Goal: Transaction & Acquisition: Purchase product/service

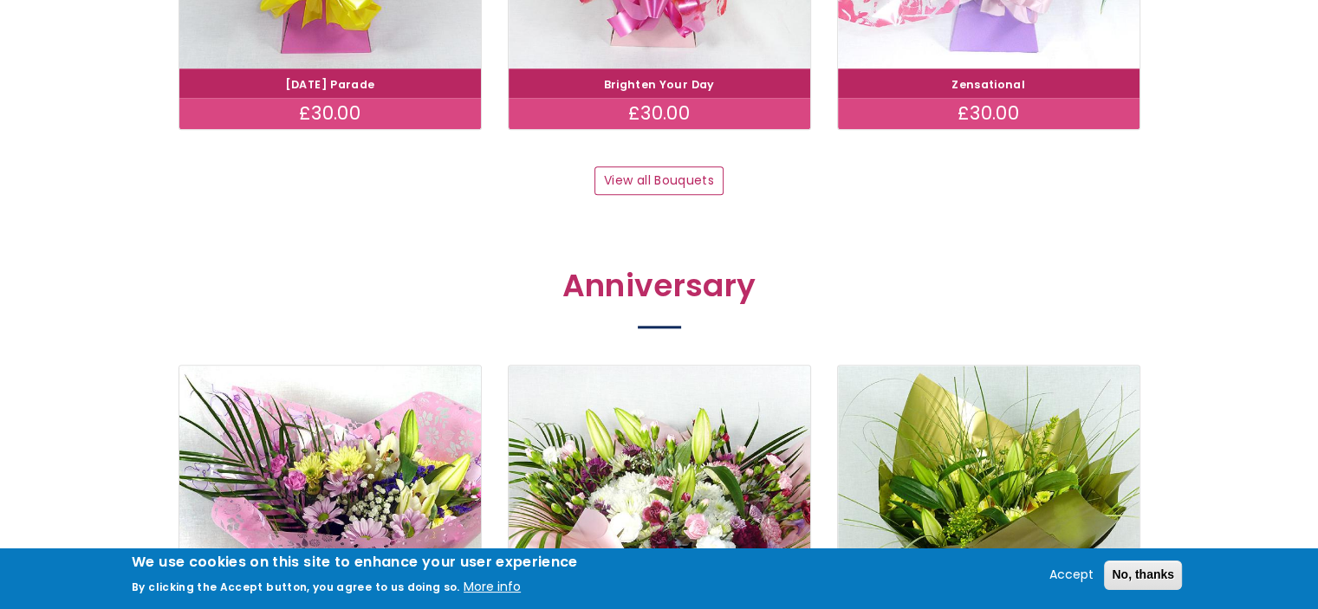
scroll to position [1993, 0]
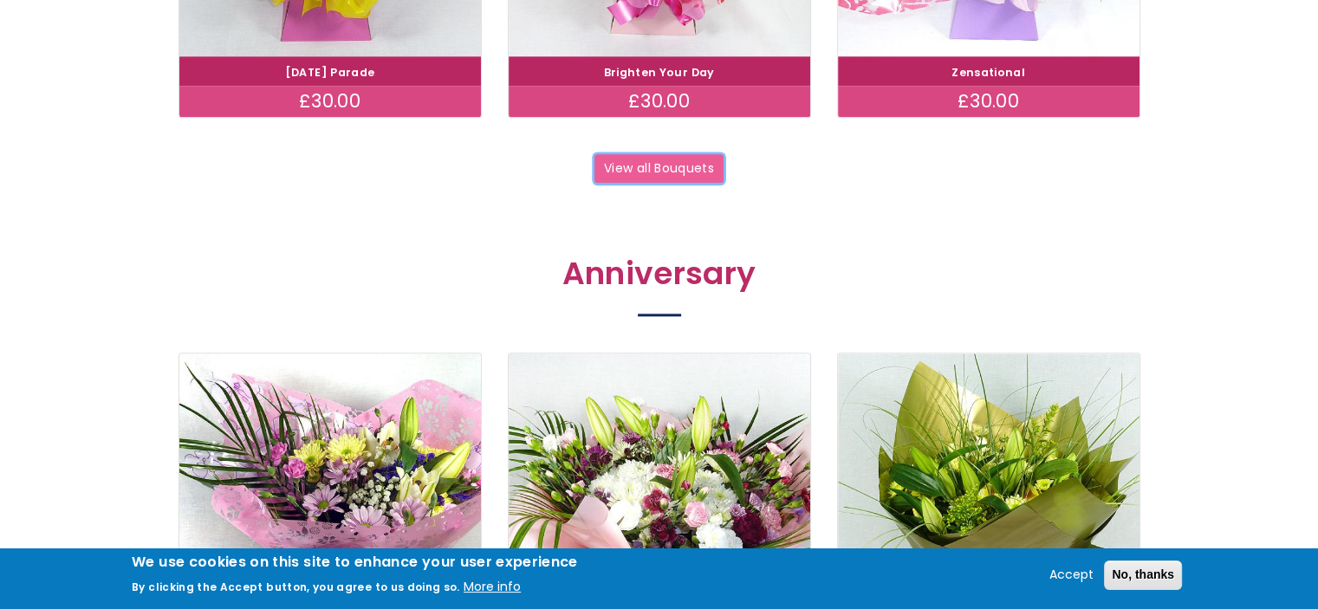
click at [633, 166] on link "View all Bouquets" at bounding box center [659, 168] width 130 height 29
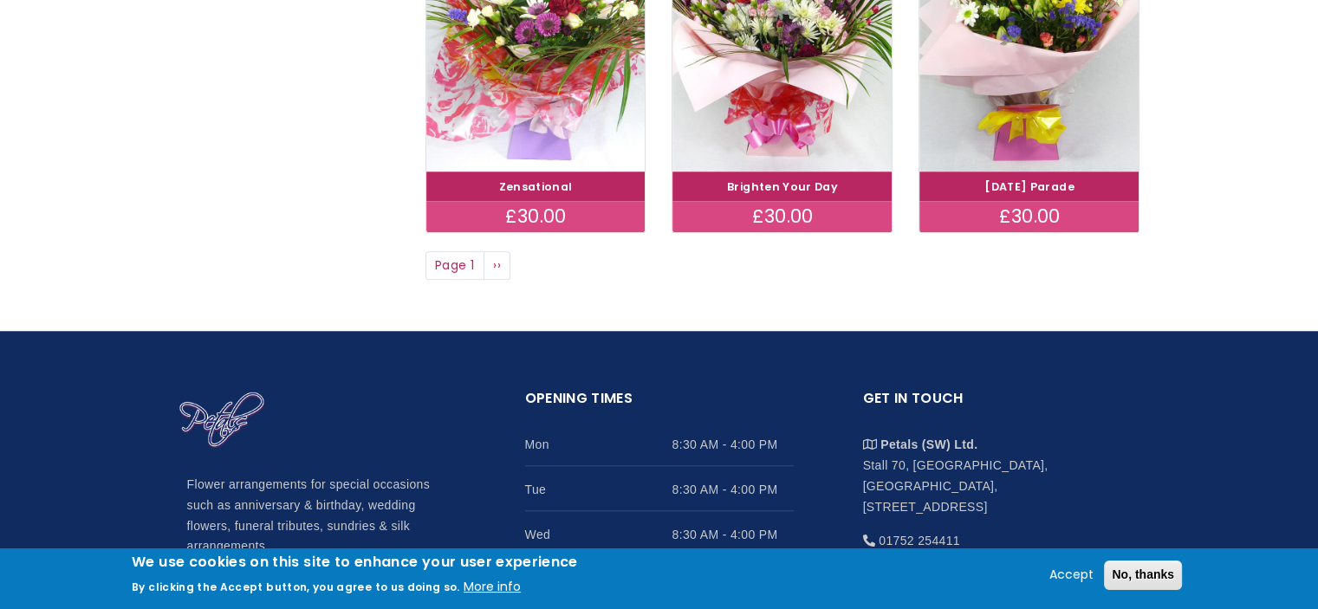
scroll to position [1473, 0]
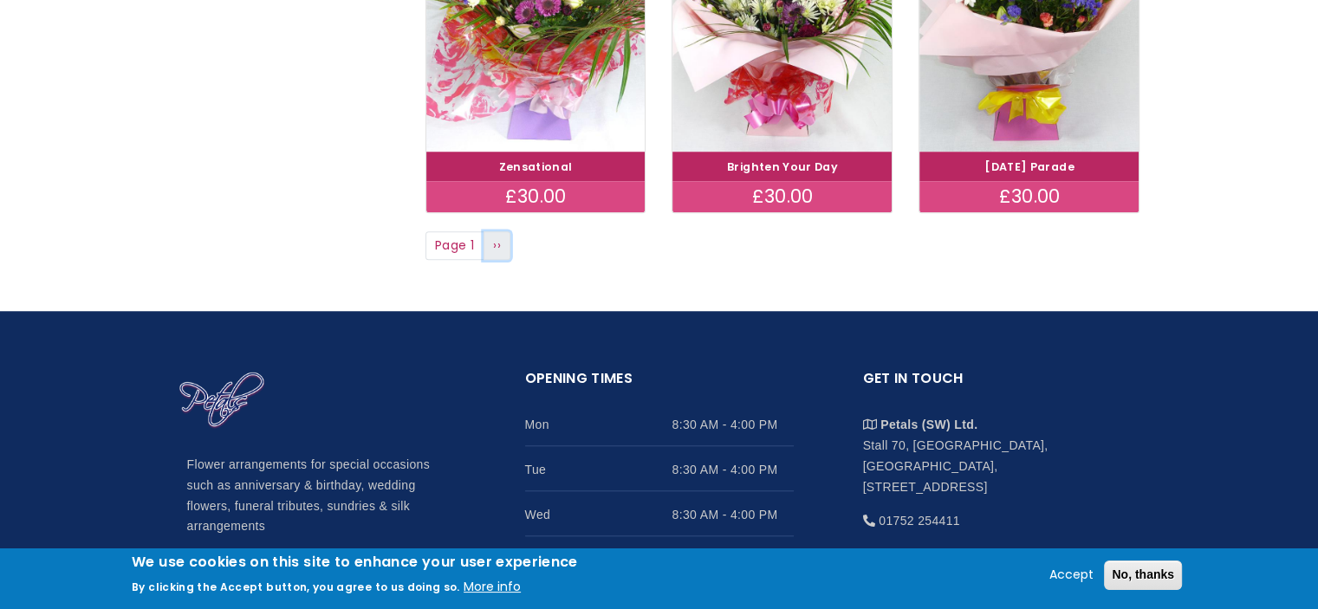
click at [496, 249] on span "››" at bounding box center [497, 245] width 8 height 17
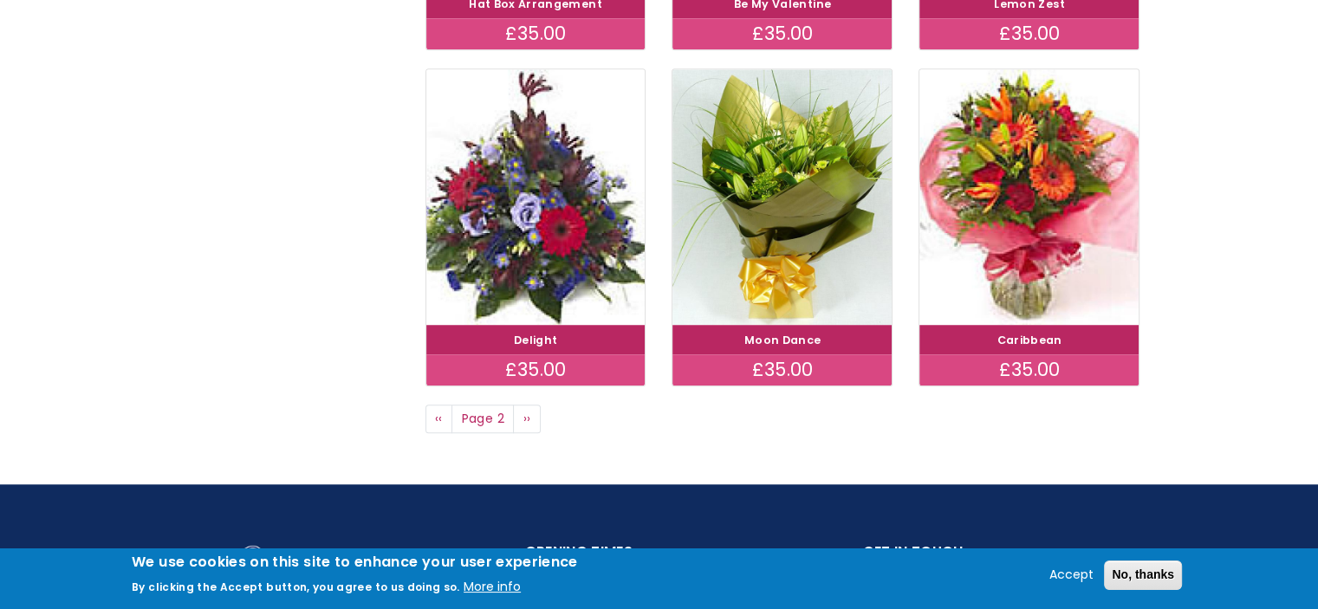
scroll to position [1213, 0]
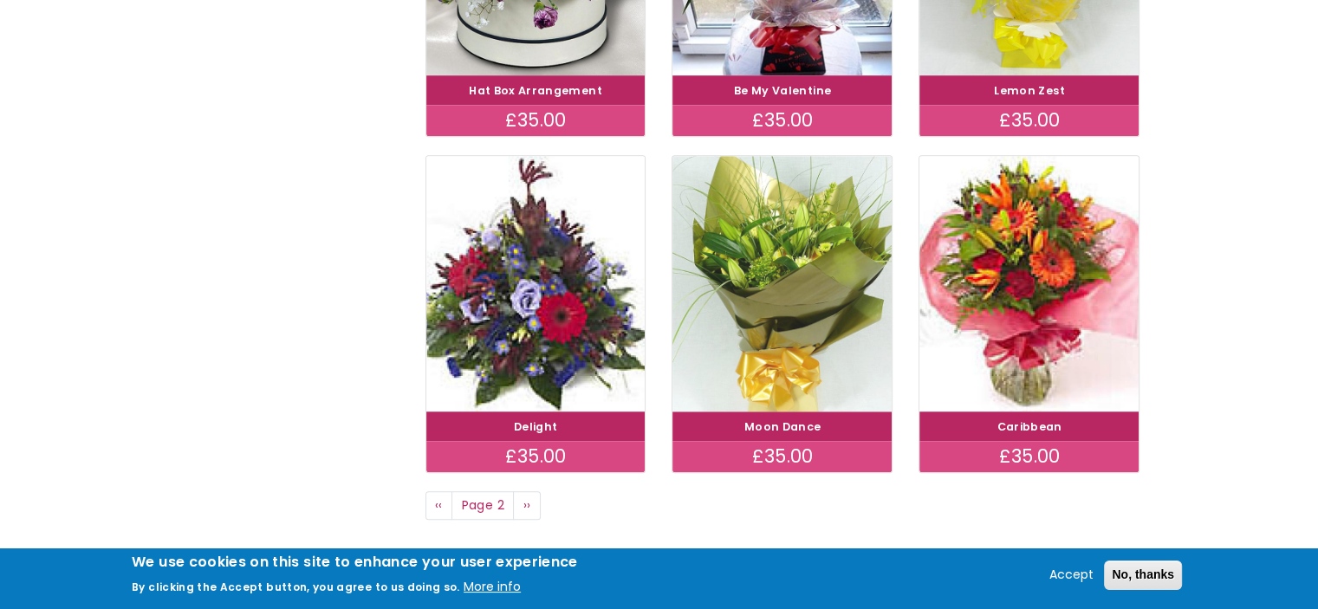
click at [782, 273] on img at bounding box center [782, 282] width 246 height 285
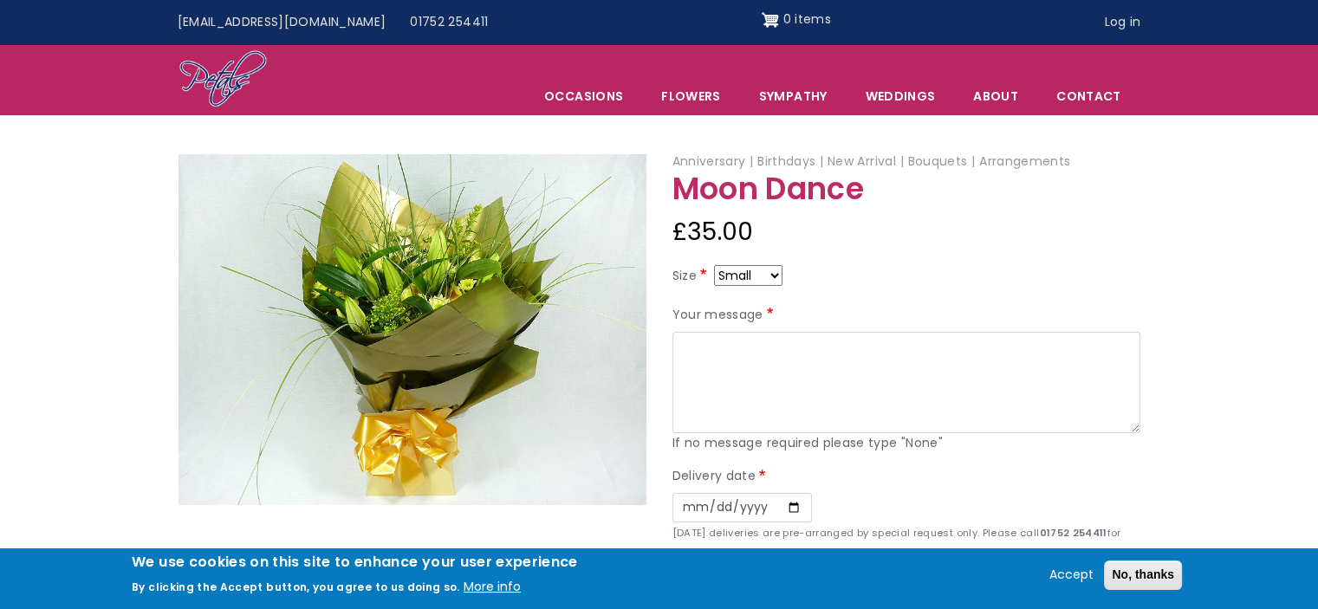
click at [774, 276] on select "Small Medium Large" at bounding box center [748, 275] width 68 height 21
select select "9"
click at [770, 273] on select "Small Medium Large" at bounding box center [748, 275] width 68 height 21
select select "10"
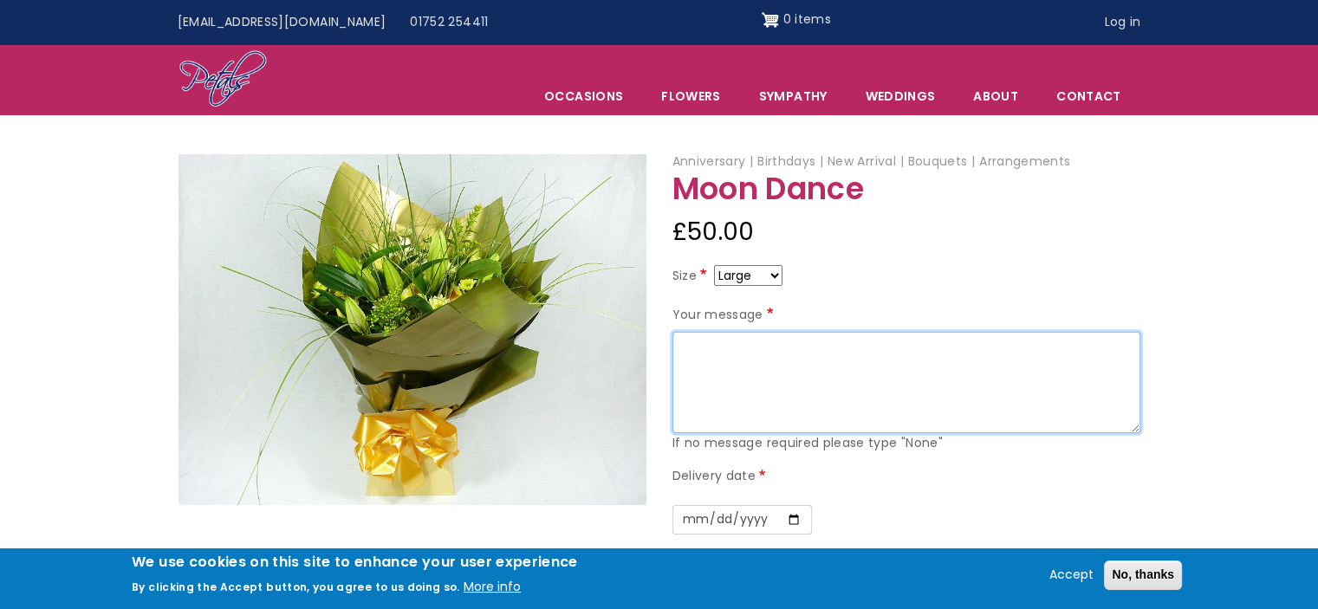
click at [732, 349] on textarea "Your message" at bounding box center [906, 383] width 468 height 102
type textarea "H"
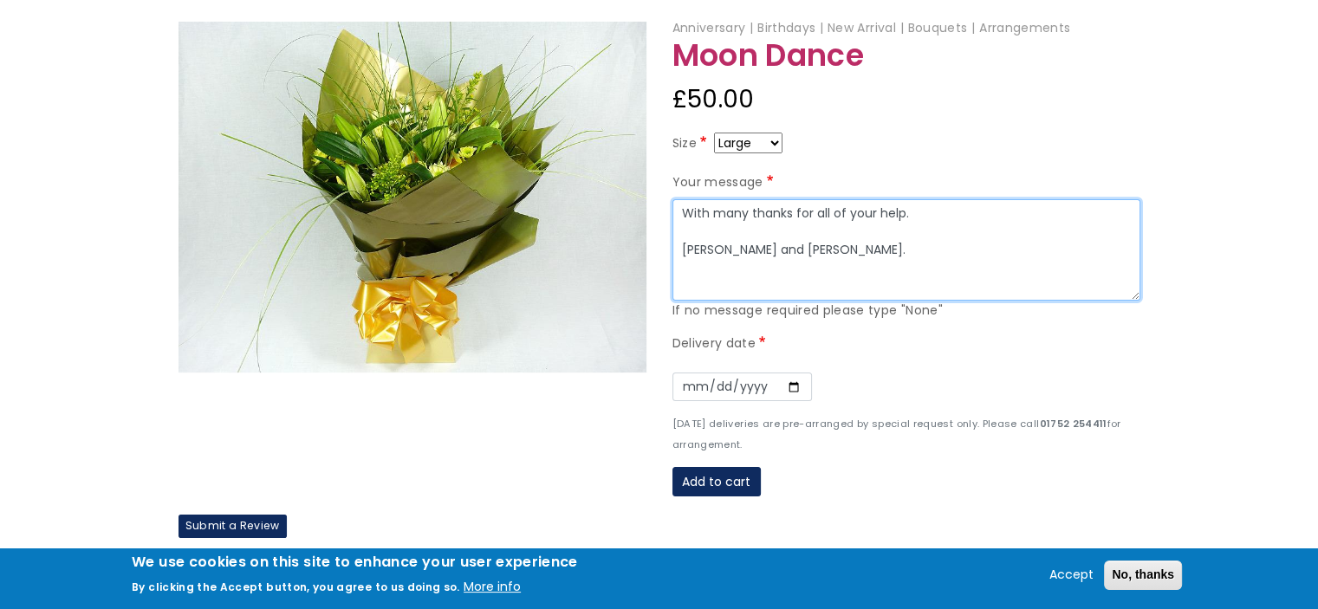
scroll to position [173, 0]
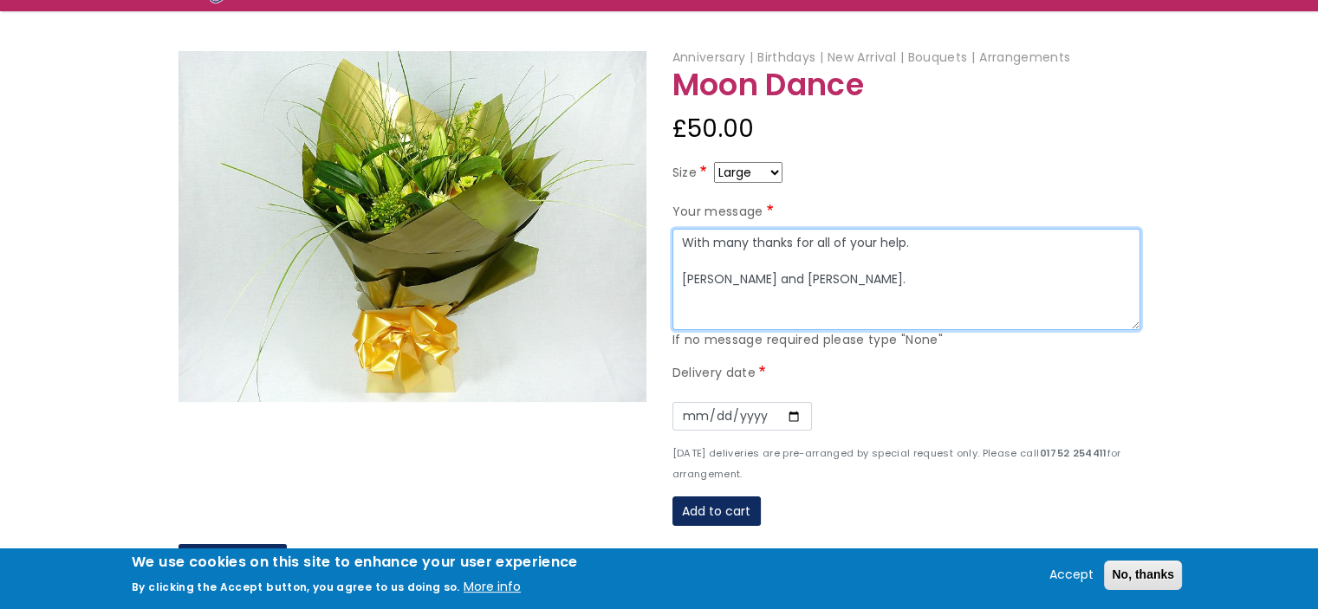
type textarea "With many thanks for all of your help. Paul and Louise."
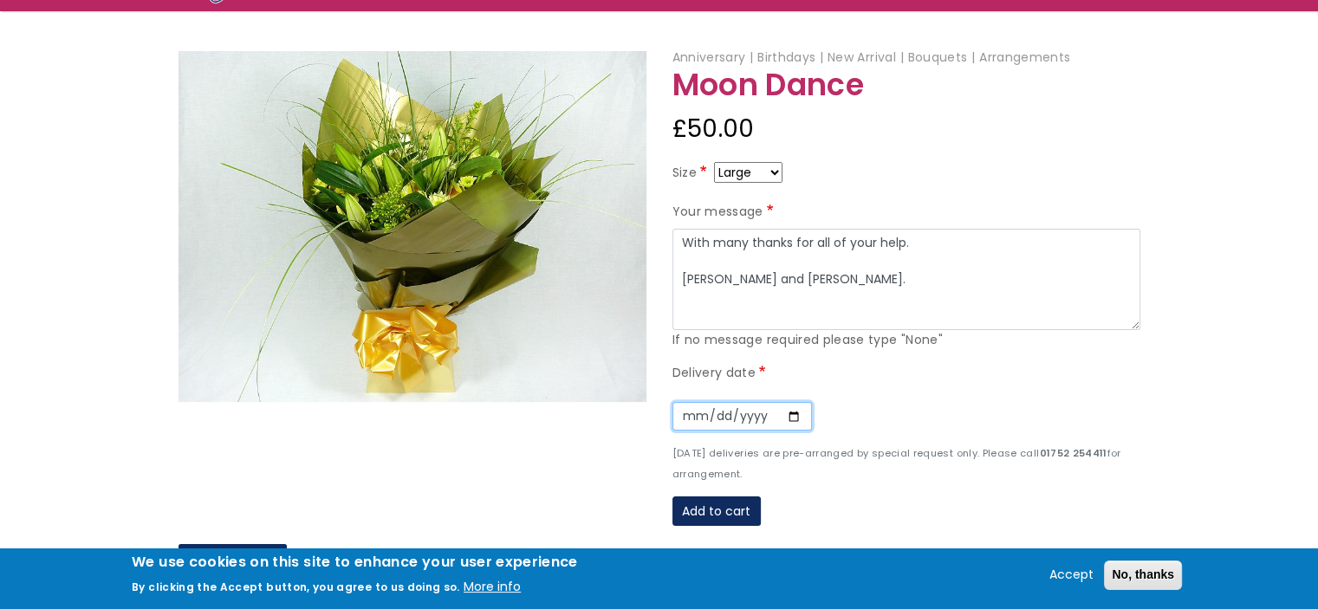
click at [728, 415] on input "Date" at bounding box center [742, 416] width 140 height 29
click at [790, 415] on input "Date" at bounding box center [742, 416] width 140 height 29
type input "2025-10-13"
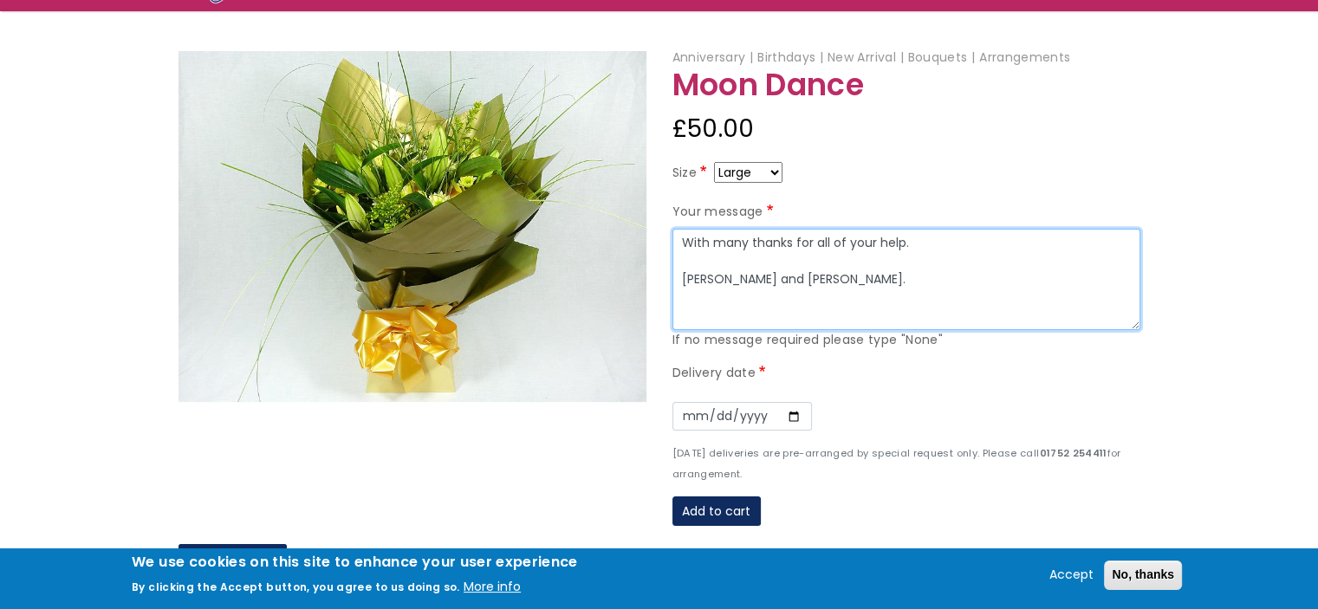
click at [847, 242] on textarea "With many thanks for all of your help. Paul and Louise." at bounding box center [906, 280] width 468 height 102
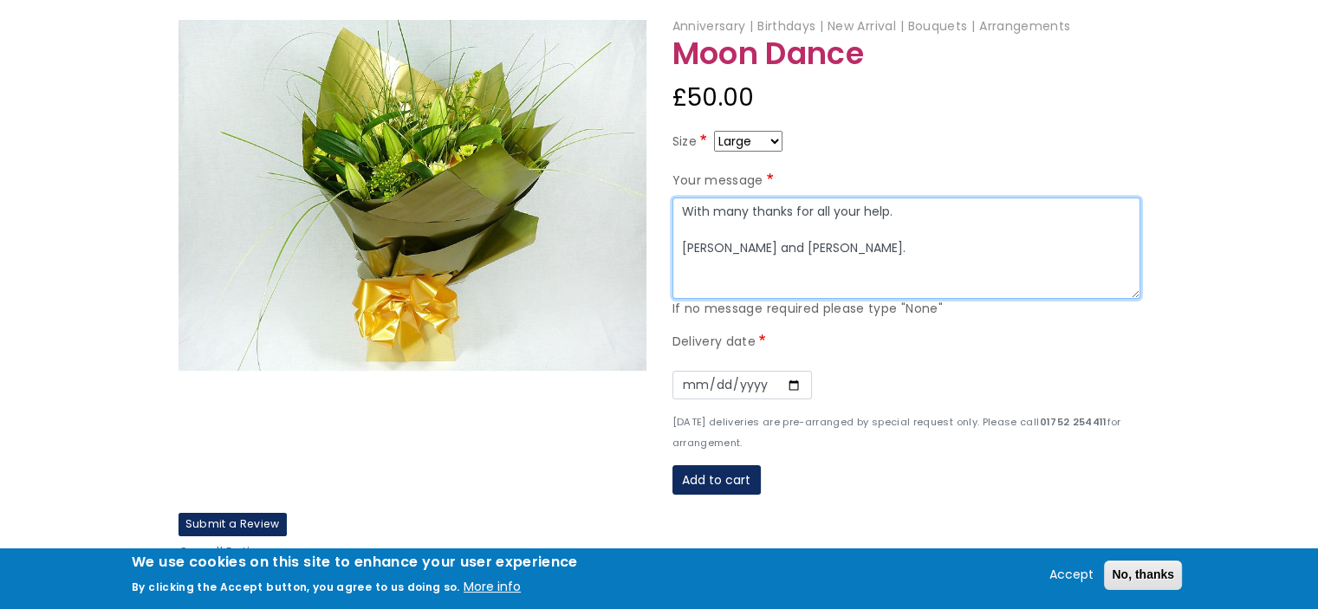
scroll to position [260, 0]
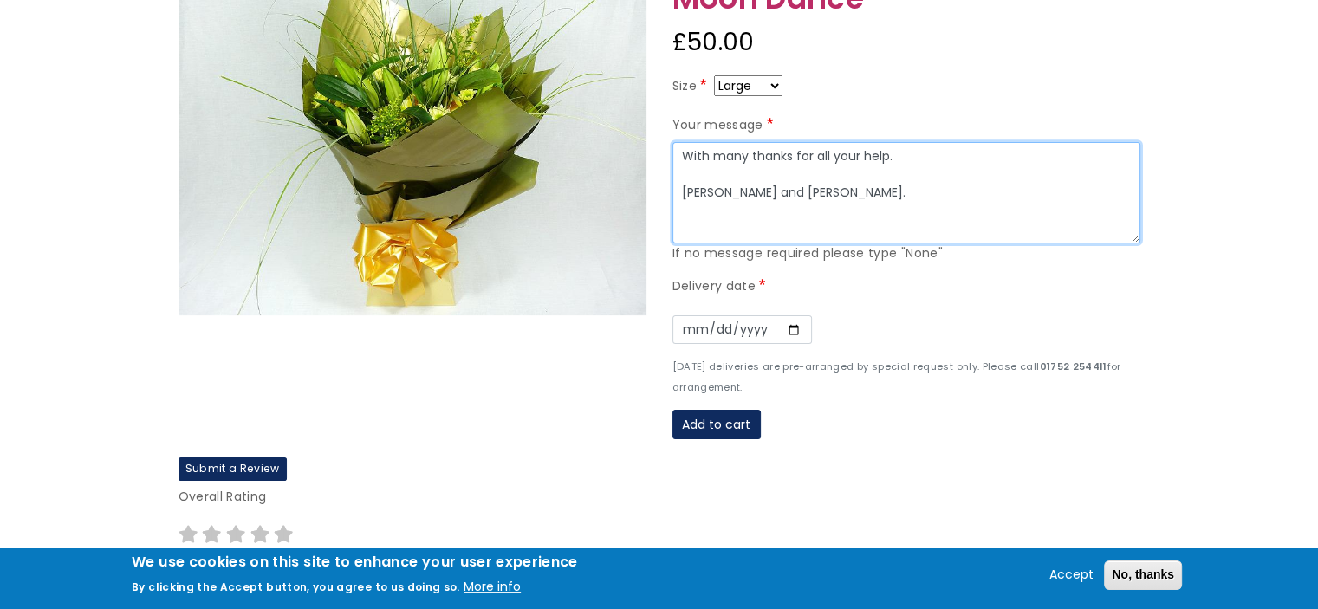
drag, startPoint x: 885, startPoint y: 155, endPoint x: 878, endPoint y: 173, distance: 19.5
click at [881, 162] on textarea "With many thanks for all your help. Paul and Louise." at bounding box center [906, 193] width 468 height 102
click at [931, 187] on textarea "With many thanks for all your help. Paul and Louise." at bounding box center [906, 193] width 468 height 102
click at [886, 159] on textarea "With many thanks for all your help. Paul and Louise." at bounding box center [906, 193] width 468 height 102
click at [802, 191] on textarea "With many thanks for all your help and guidance. Paul and Louise." at bounding box center [906, 193] width 468 height 102
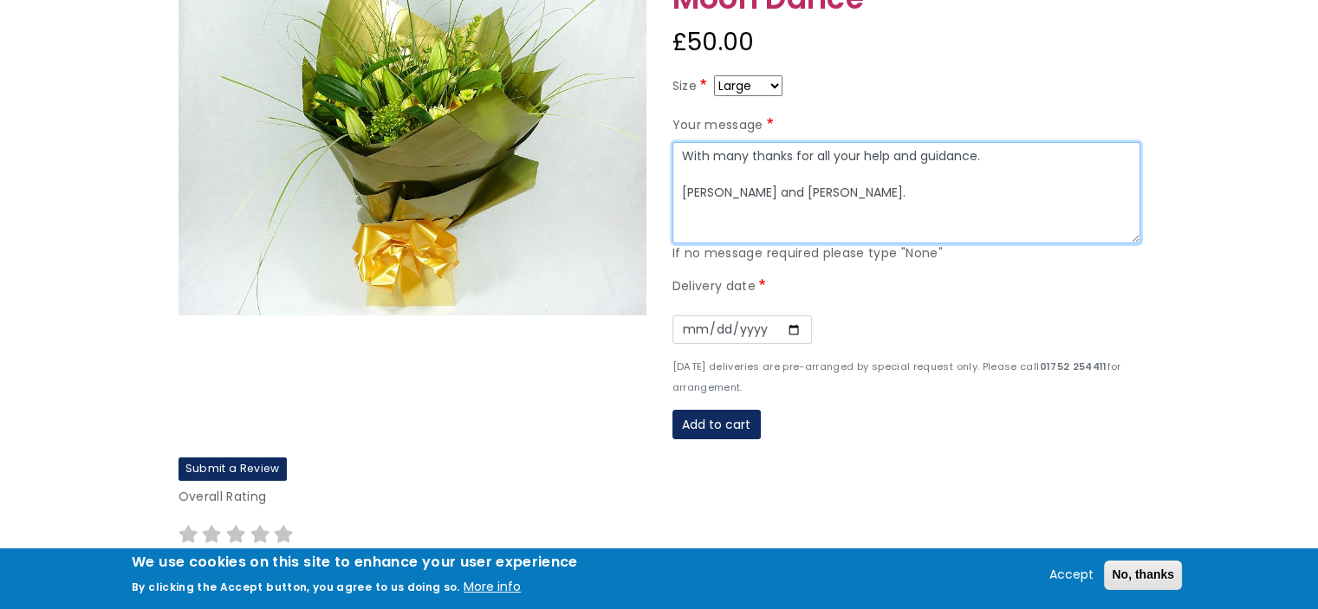
click at [862, 157] on textarea "With many thanks for all your help and guidance. Paul and Louise." at bounding box center [906, 193] width 468 height 102
click at [887, 161] on textarea "With many thanks for all your help and guidance. Paul and Louise." at bounding box center [906, 193] width 468 height 102
click at [1058, 155] on textarea "With many thanks for all your help, patience and guidance. Paul and Louise." at bounding box center [906, 193] width 468 height 102
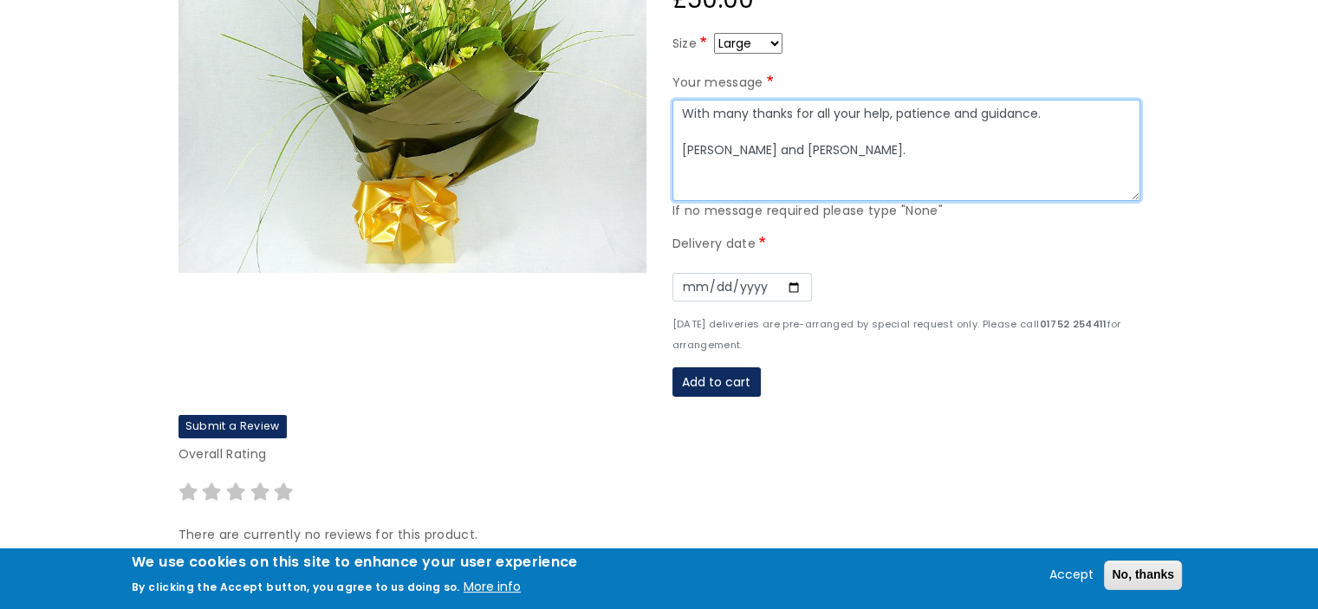
scroll to position [347, 0]
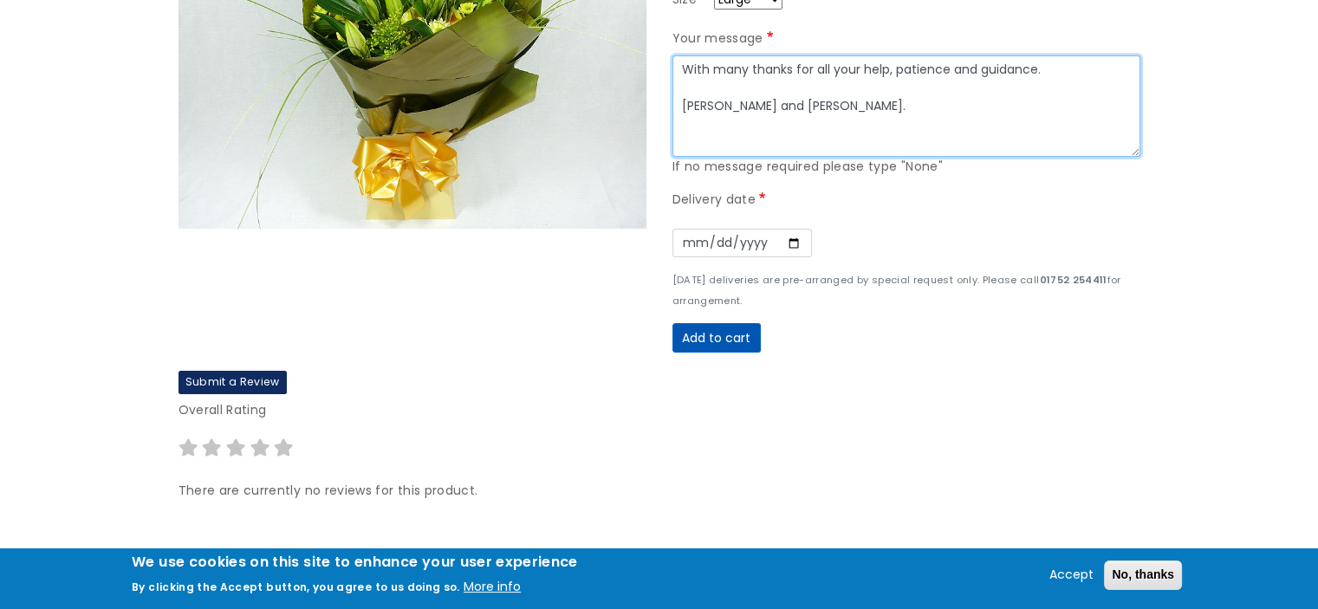
type textarea "With many thanks for all your help, patience and guidance. Paul and Louise."
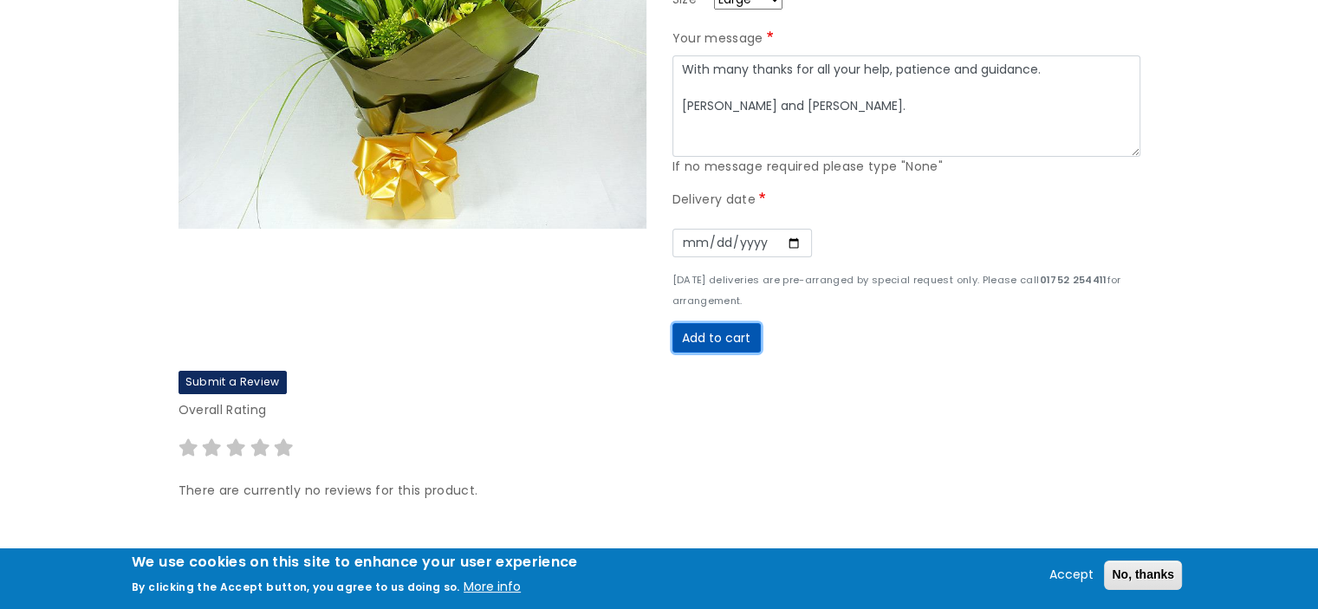
click at [732, 338] on button "Add to cart" at bounding box center [716, 337] width 88 height 29
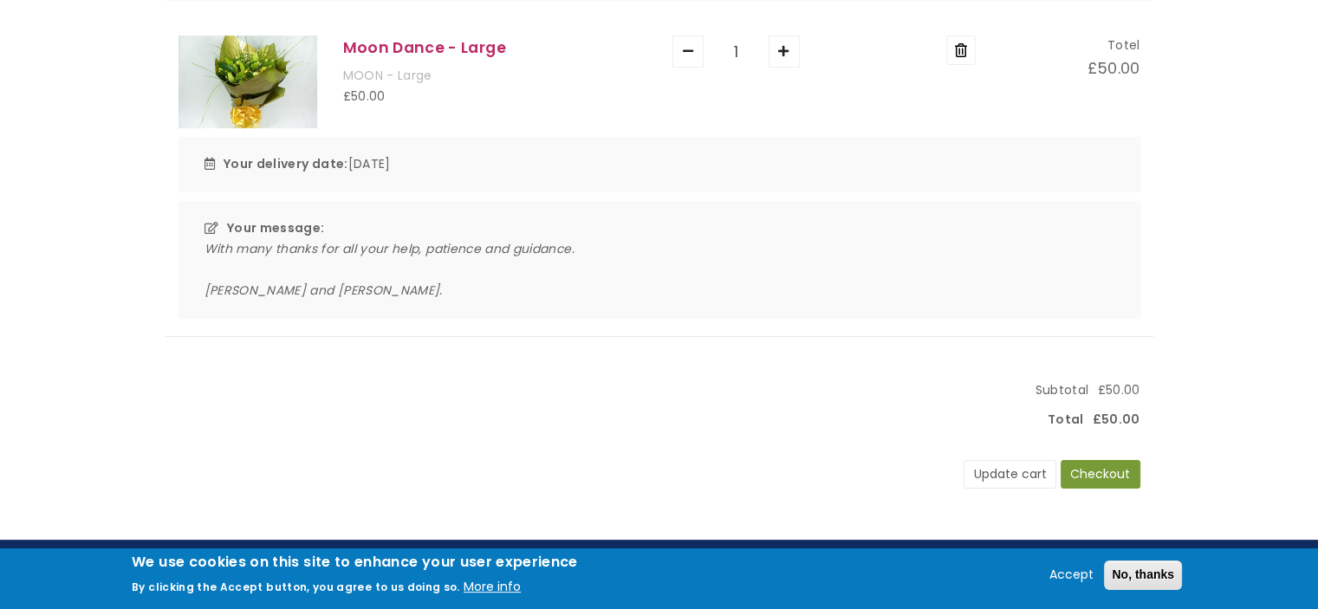
scroll to position [260, 0]
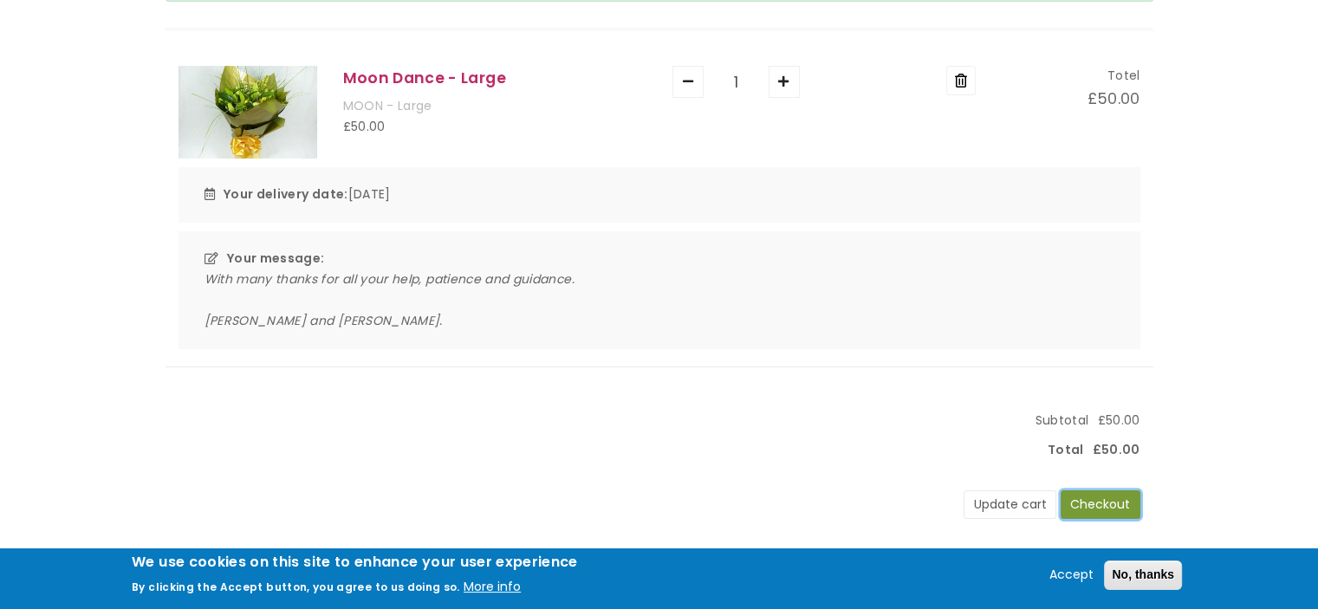
click at [1092, 505] on button "Checkout" at bounding box center [1101, 504] width 80 height 29
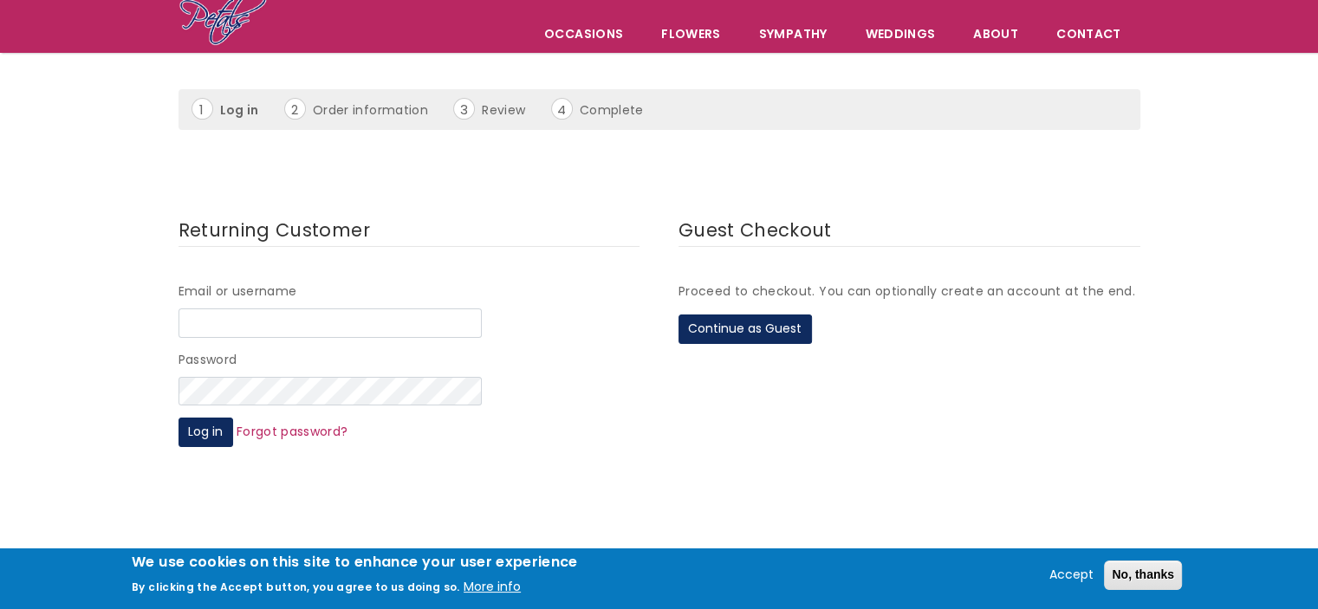
scroll to position [173, 0]
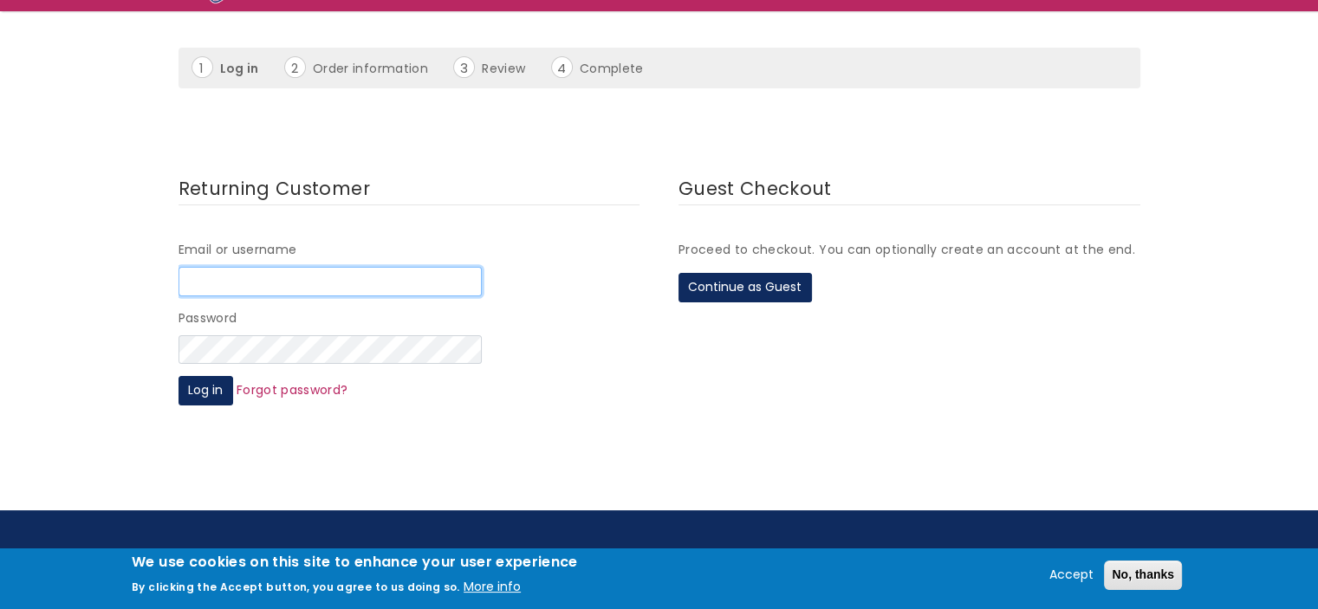
click at [280, 274] on input "Email or username" at bounding box center [330, 281] width 303 height 29
type input "[EMAIL_ADDRESS][DOMAIN_NAME]"
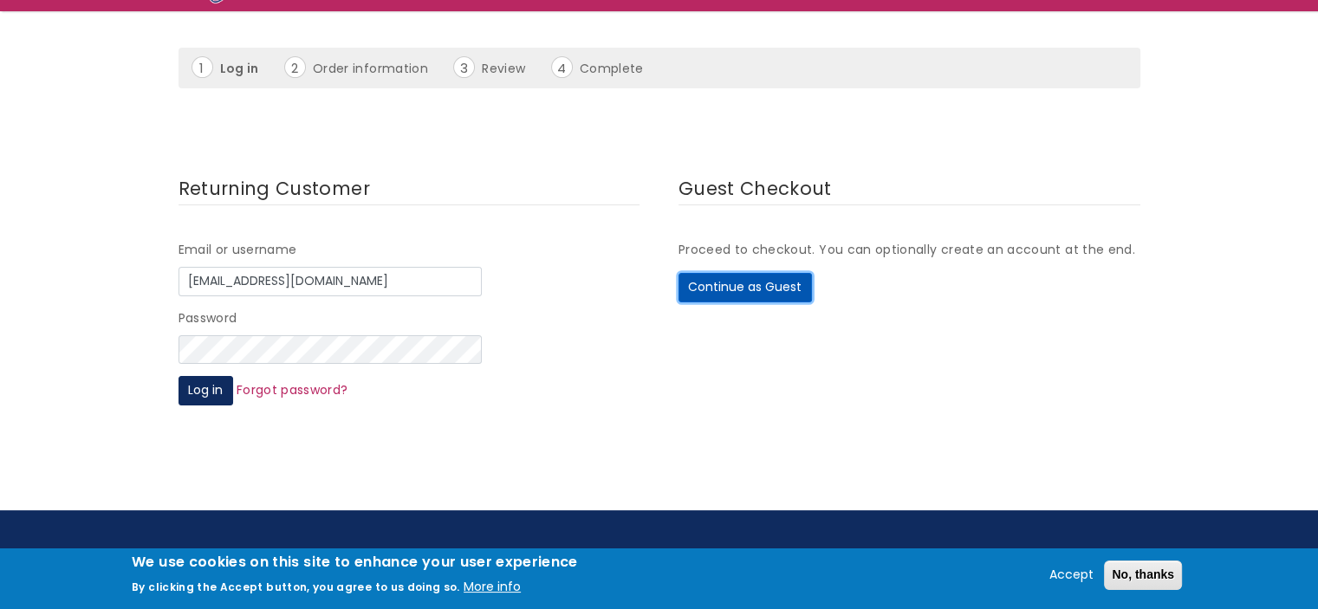
click at [734, 285] on button "Continue as Guest" at bounding box center [745, 287] width 133 height 29
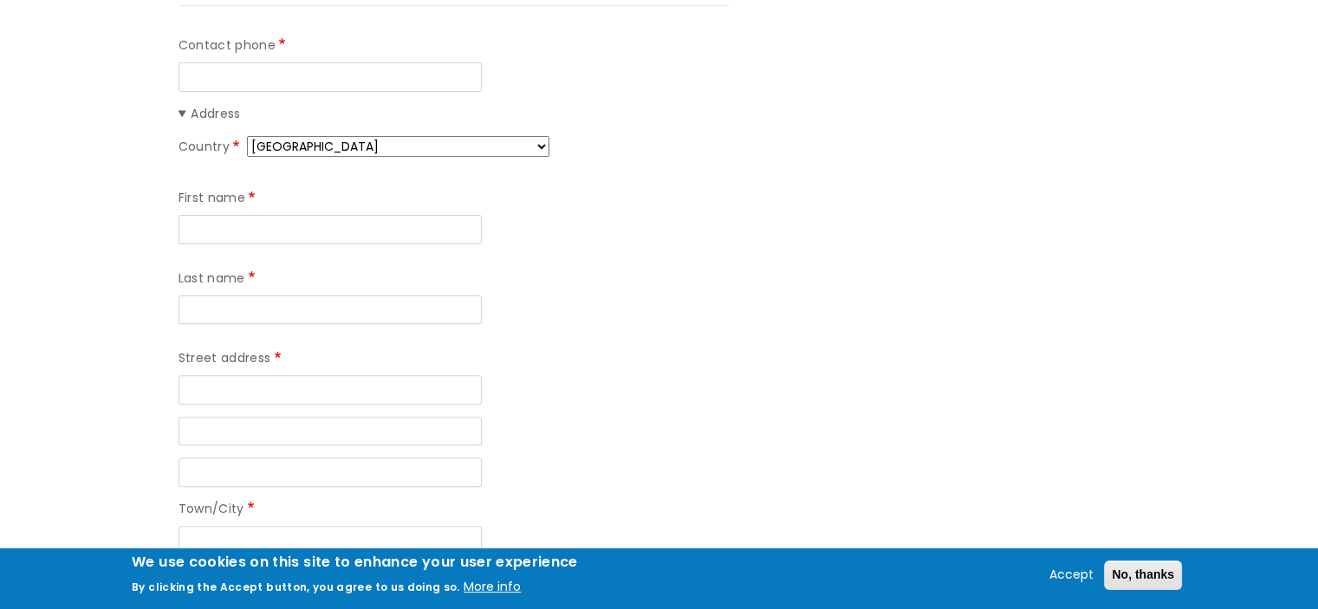
scroll to position [260, 0]
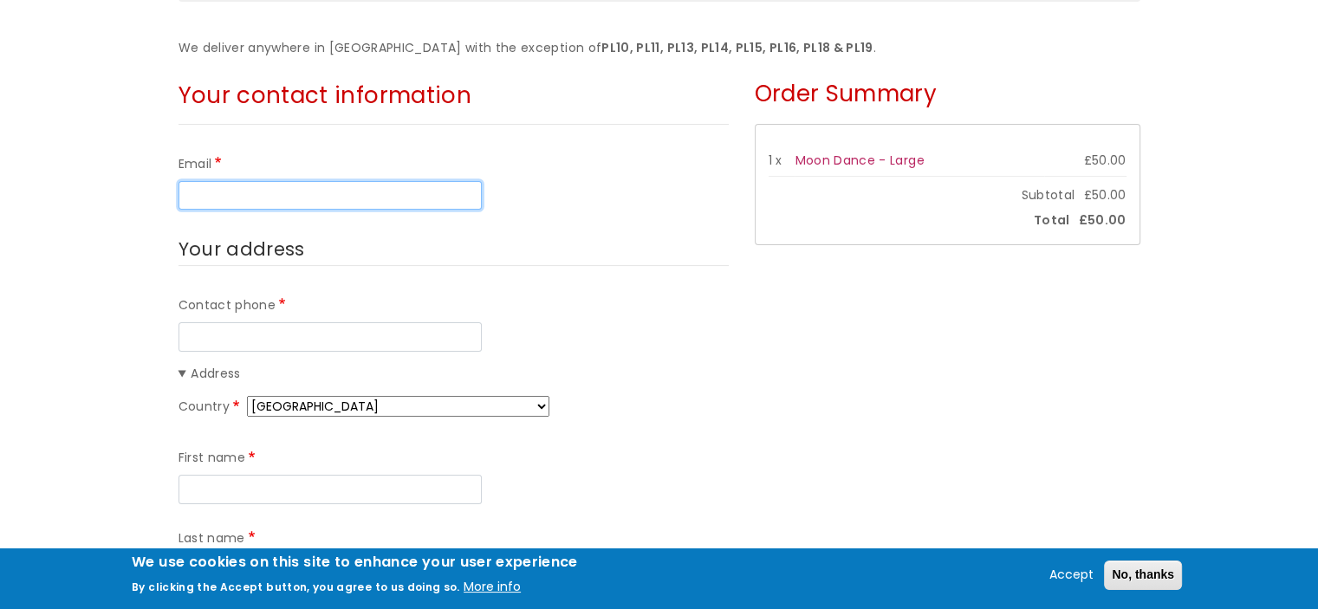
click at [289, 198] on input "Email" at bounding box center [330, 195] width 303 height 29
type input "[EMAIL_ADDRESS][DOMAIN_NAME]"
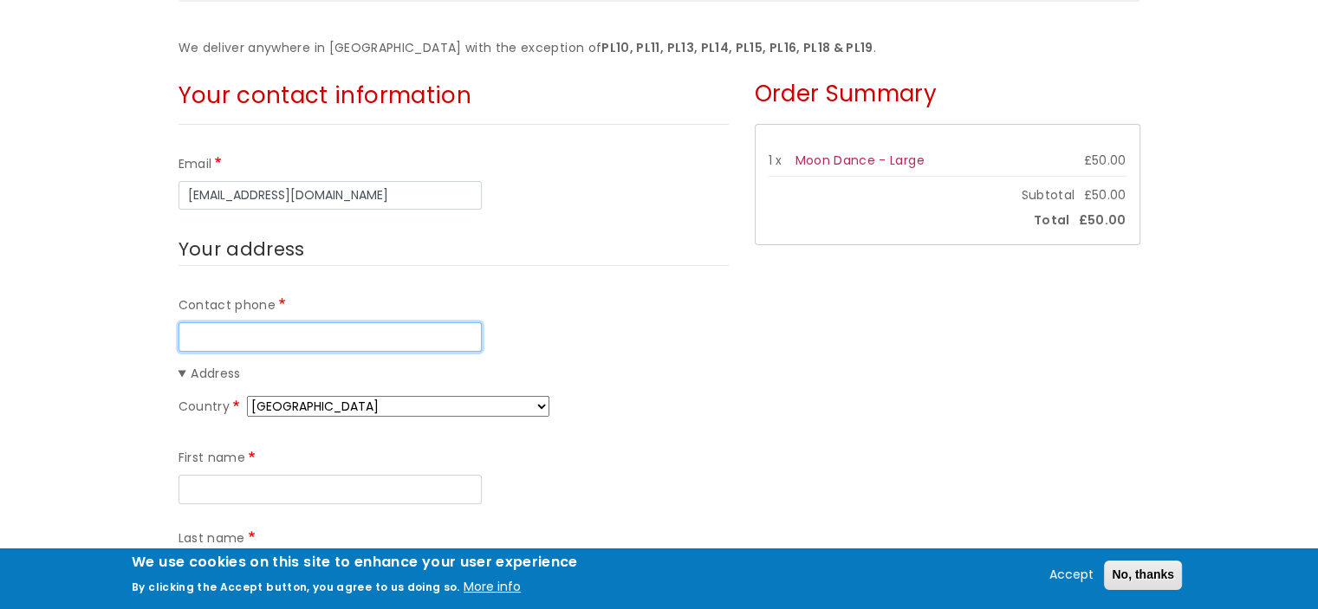
type input "07971981287"
type input "[PERSON_NAME]"
type input "Bushby"
type input "The Willows"
type input "[GEOGRAPHIC_DATA]"
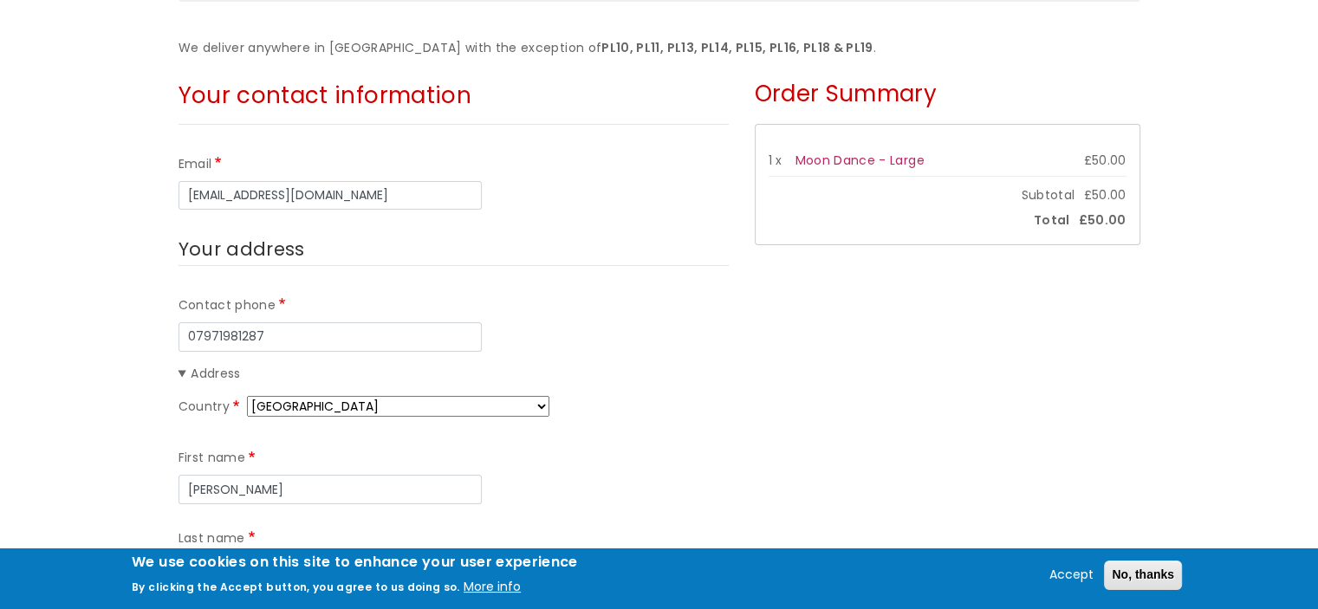
type input "[GEOGRAPHIC_DATA]"
type input "PL8 2EB"
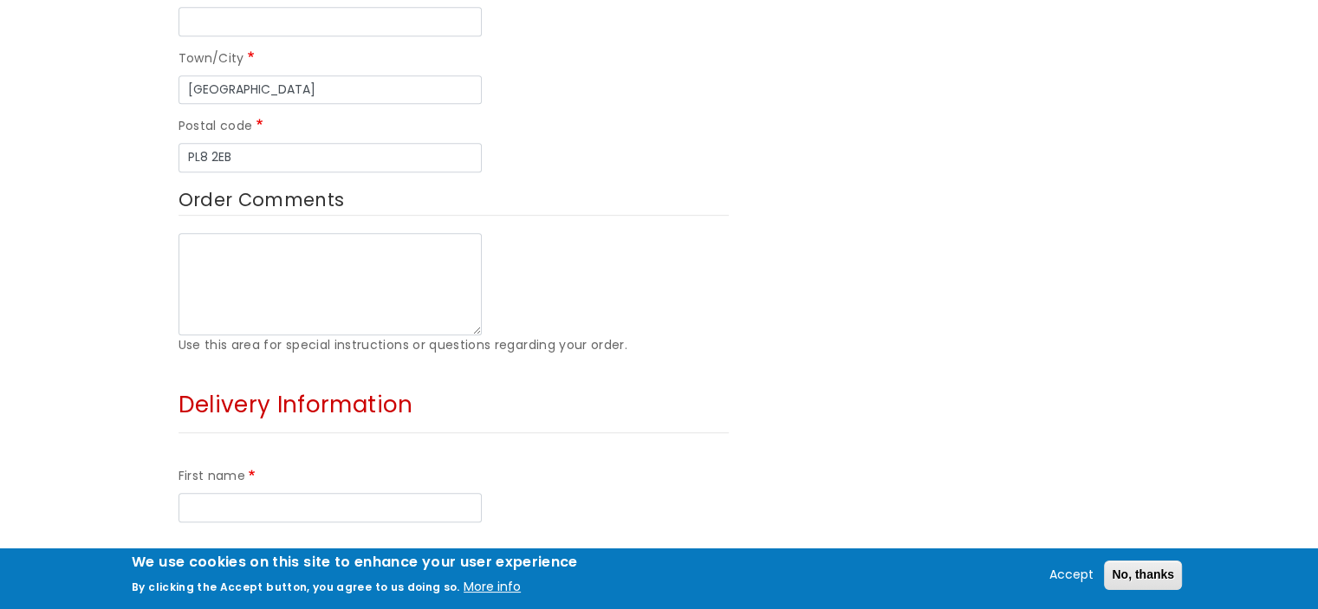
scroll to position [953, 0]
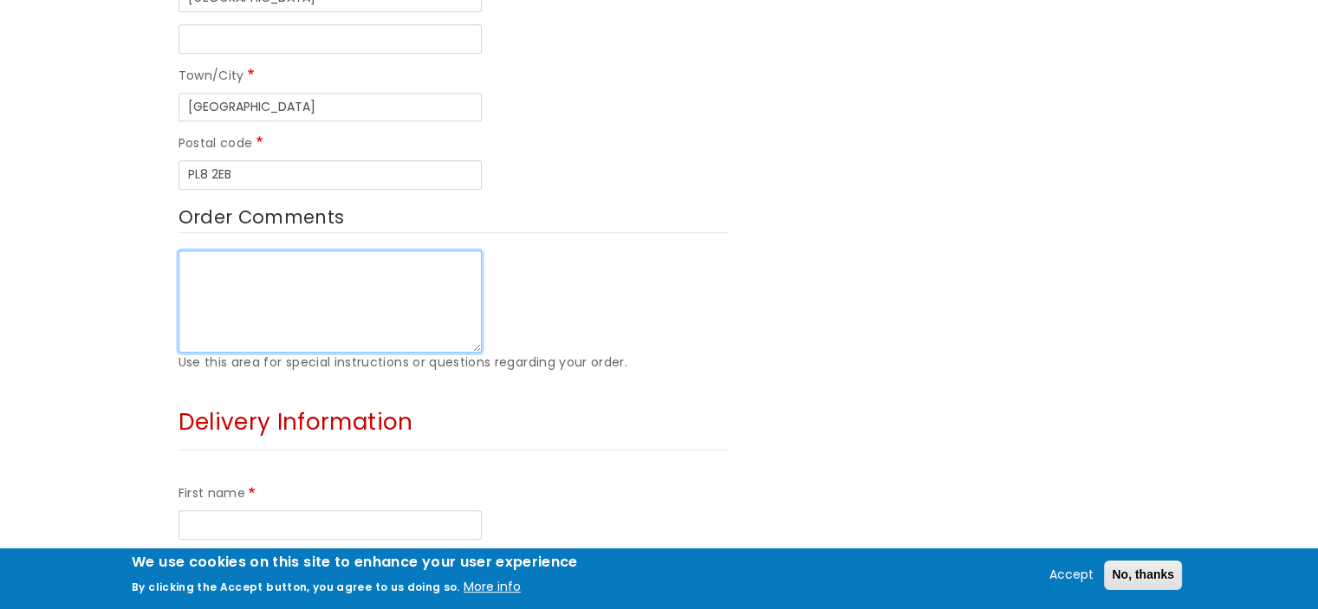
click at [247, 250] on textarea "Order Comments" at bounding box center [330, 301] width 303 height 102
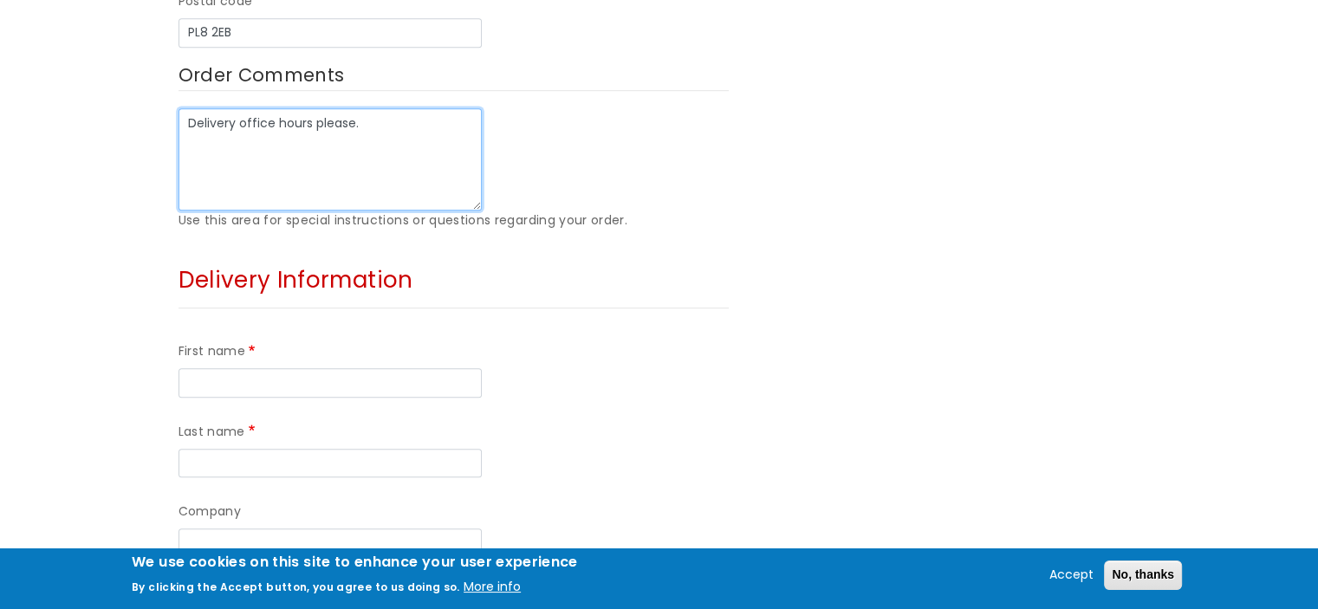
scroll to position [1127, 0]
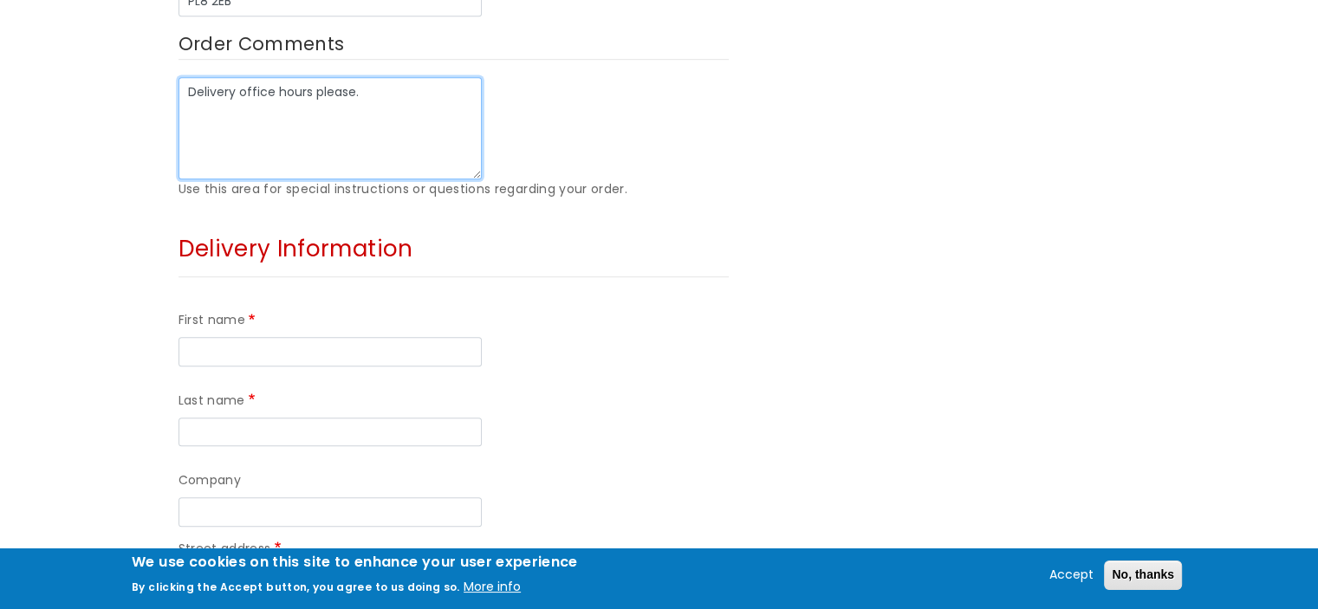
type textarea "Delivery office hours please."
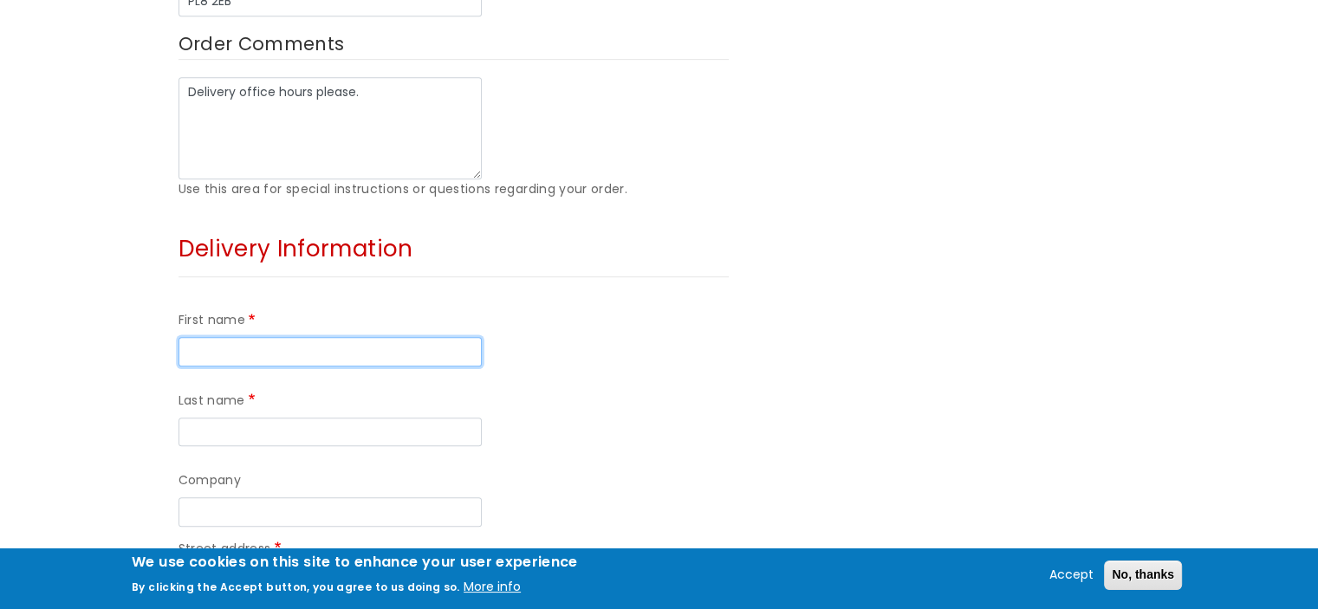
click at [260, 337] on input "First name" at bounding box center [330, 351] width 303 height 29
type input "[PERSON_NAME]"
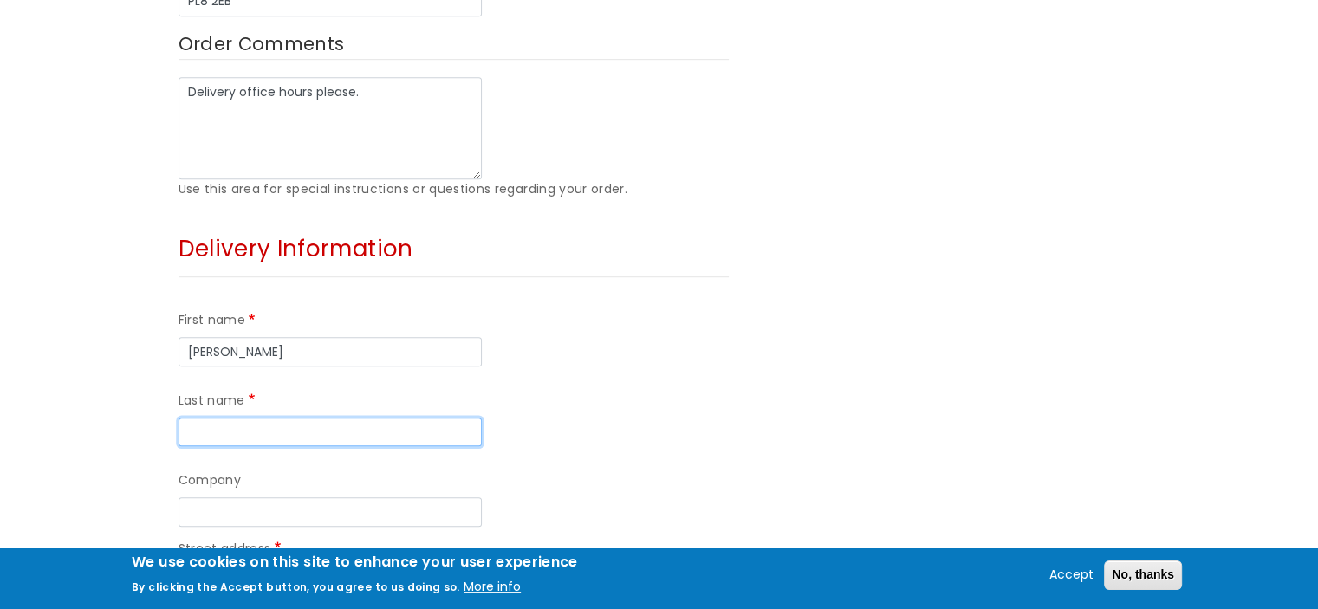
click at [455, 418] on input "Last name" at bounding box center [330, 432] width 303 height 29
type input "Kolinsky"
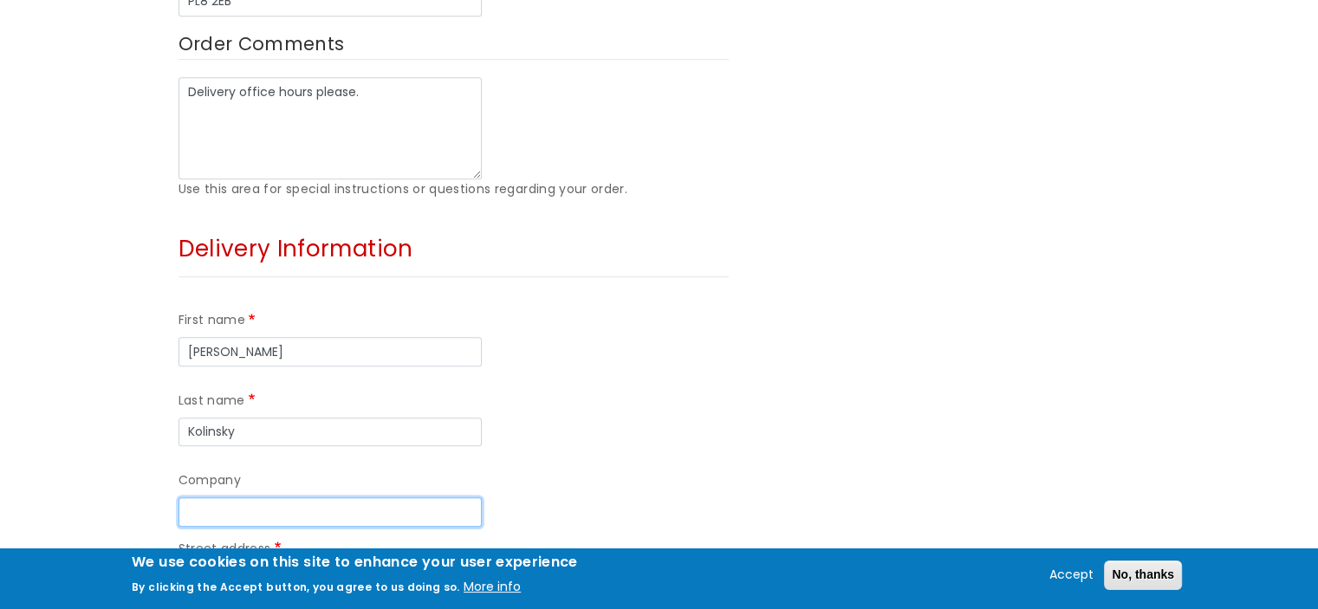
click at [258, 497] on input "Company" at bounding box center [330, 511] width 303 height 29
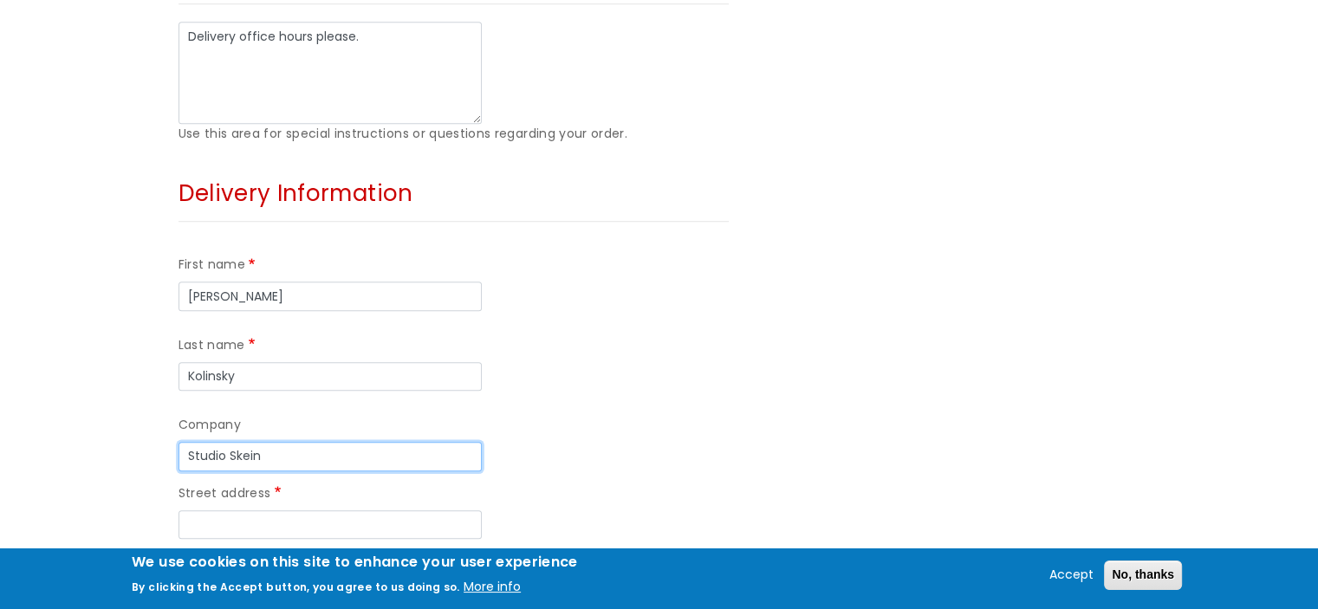
scroll to position [1213, 0]
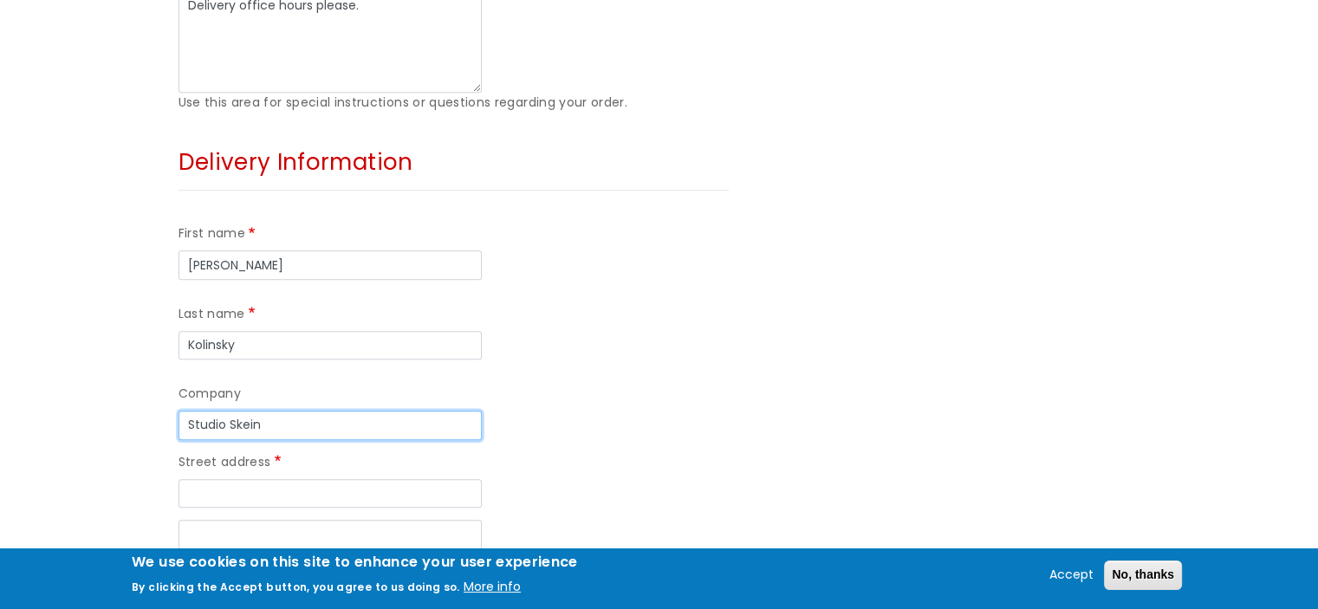
type input "Studio Skein"
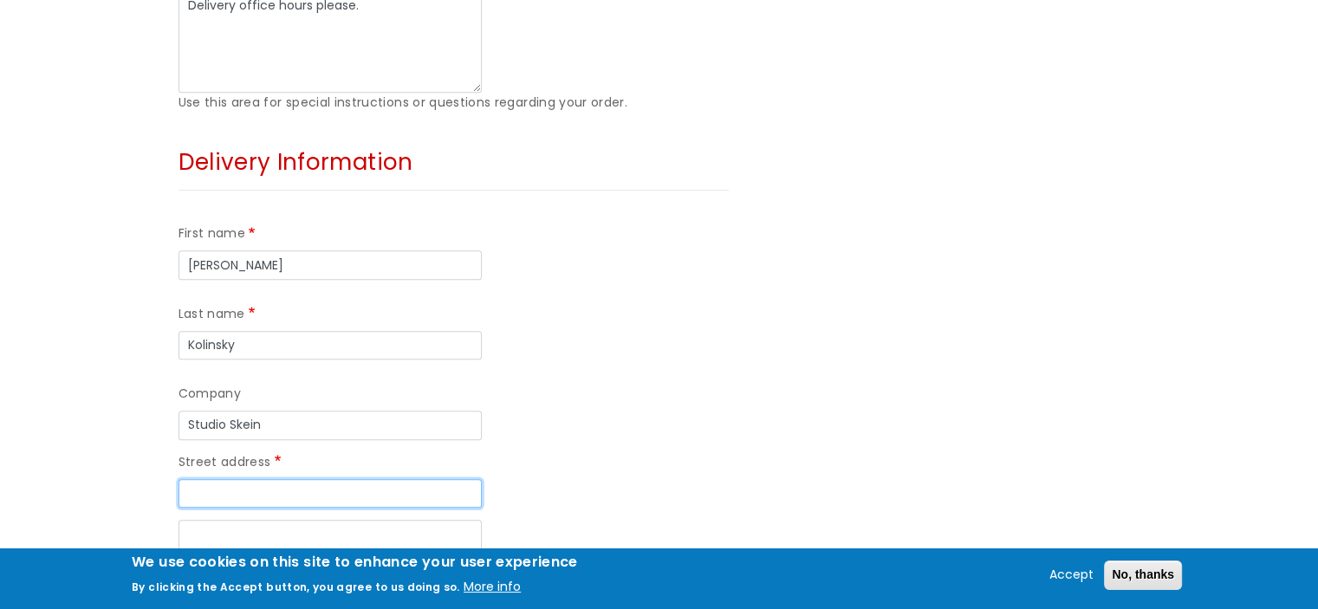
click at [236, 479] on input "Street address" at bounding box center [330, 493] width 303 height 29
drag, startPoint x: 250, startPoint y: 330, endPoint x: 250, endPoint y: 341, distance: 11.3
click at [250, 479] on input "Floor 2, Gillakaster" at bounding box center [330, 493] width 303 height 29
drag, startPoint x: 253, startPoint y: 328, endPoint x: 261, endPoint y: 337, distance: 11.7
click at [255, 479] on input "Floor 2, Gillakaster" at bounding box center [330, 493] width 303 height 29
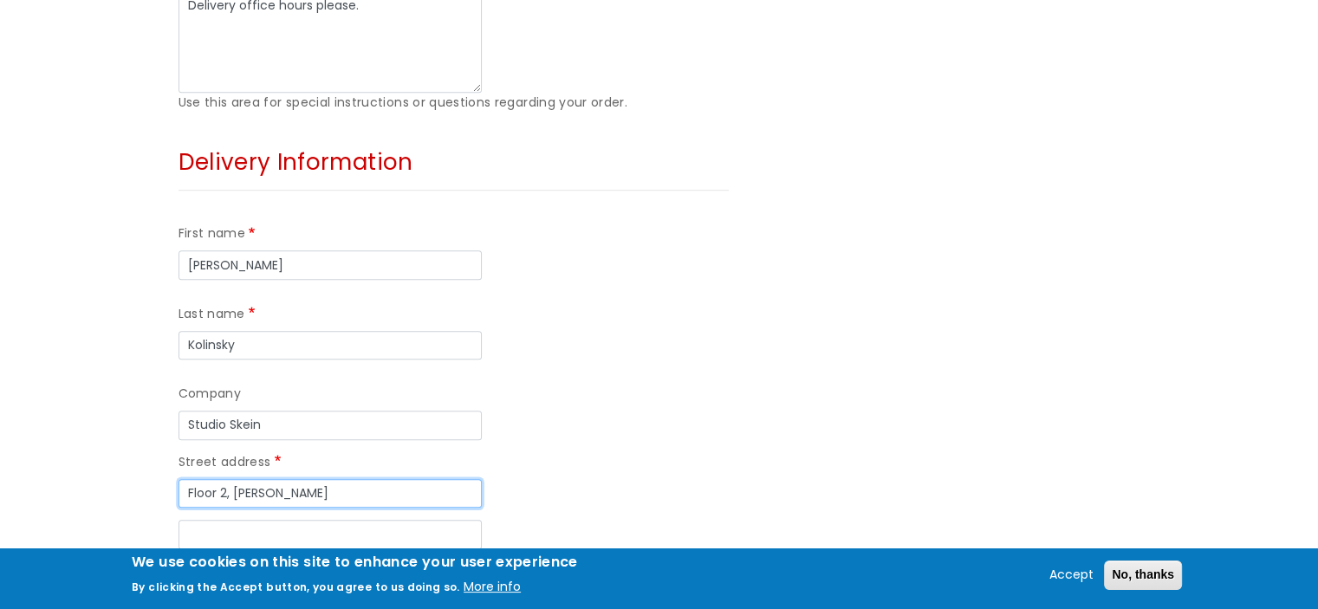
click at [319, 479] on input "Floor 2, [PERSON_NAME]" at bounding box center [330, 493] width 303 height 29
type input "Floor 2, [PERSON_NAME][GEOGRAPHIC_DATA]"
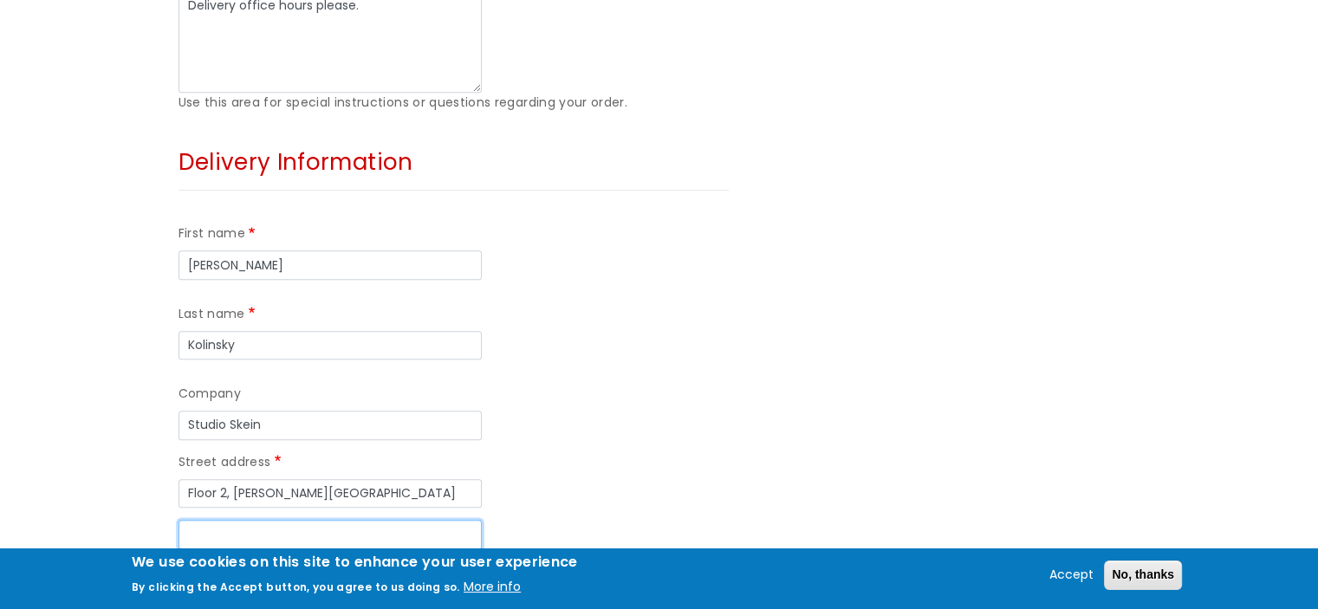
click at [220, 520] on input "Street address line 2" at bounding box center [330, 534] width 303 height 29
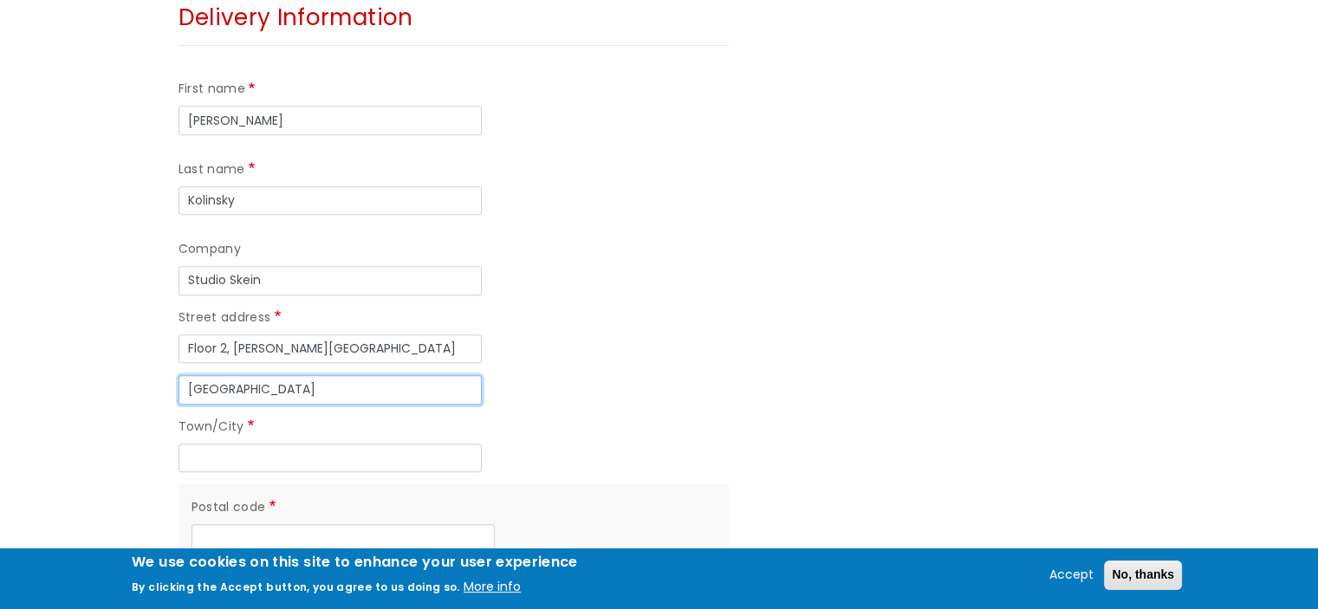
scroll to position [1386, 0]
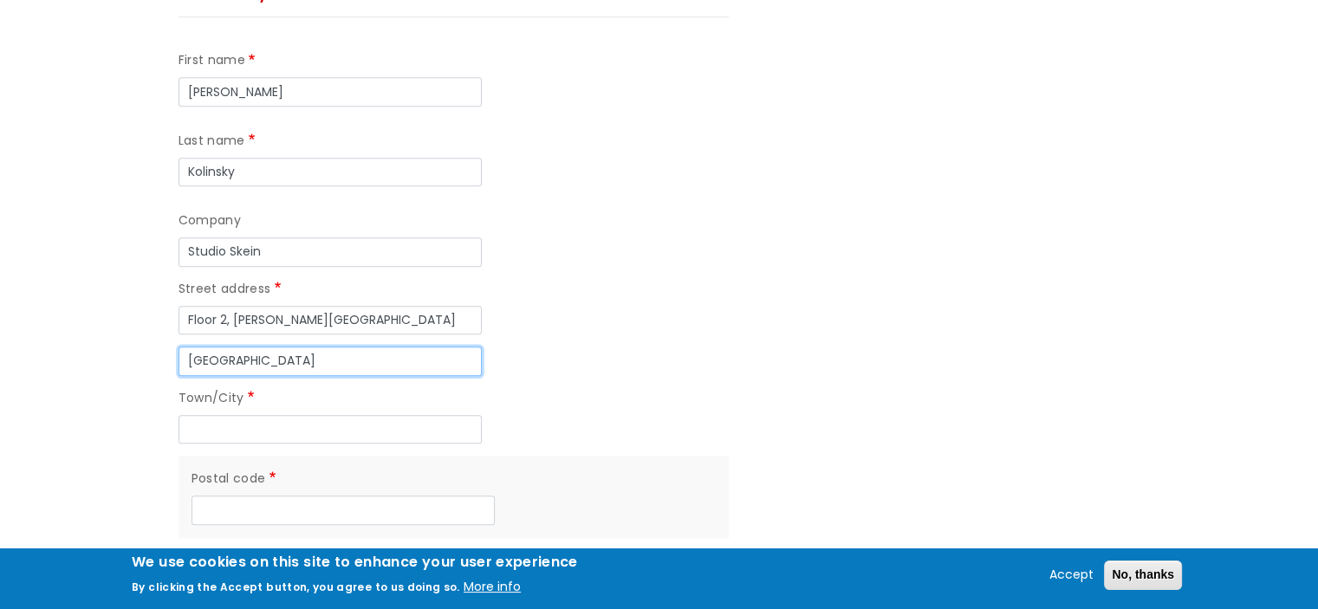
type input "[GEOGRAPHIC_DATA]"
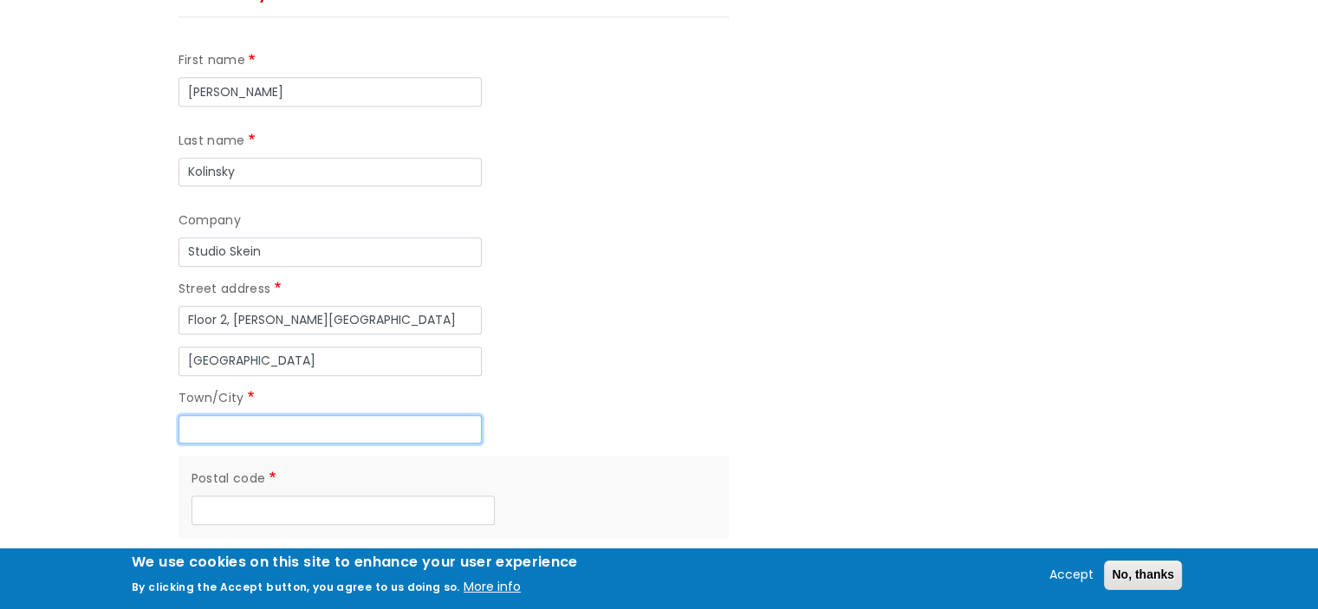
click at [227, 415] on input "Town/City" at bounding box center [330, 429] width 303 height 29
type input "[GEOGRAPHIC_DATA]"
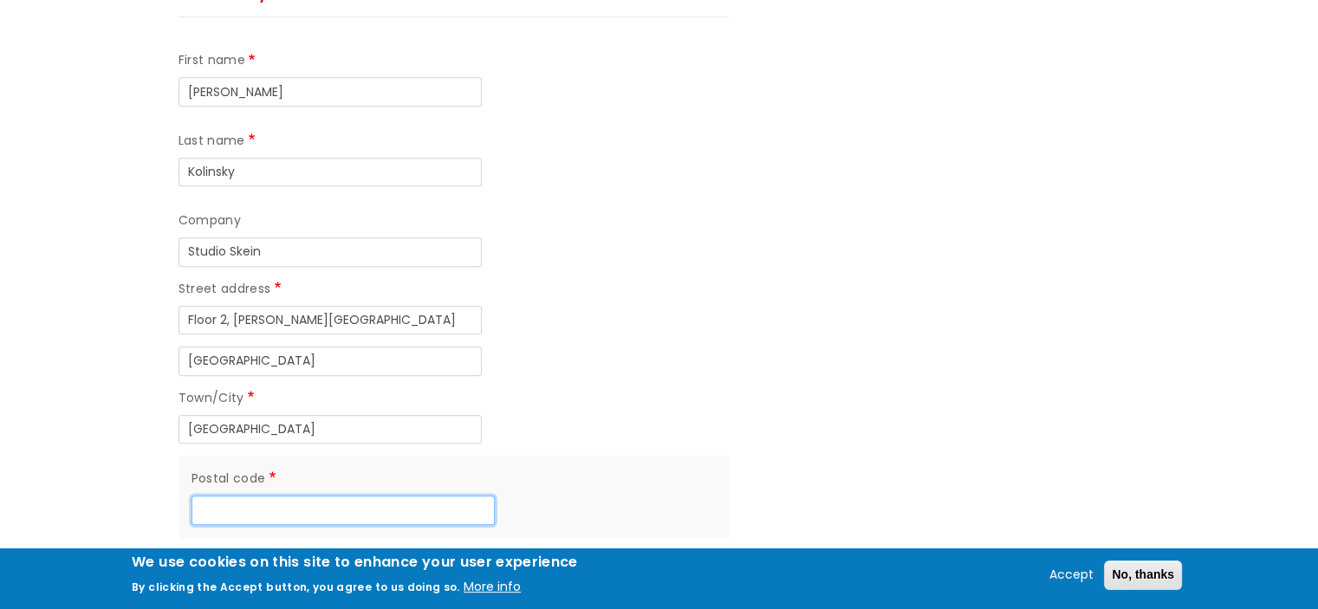
click at [229, 496] on input "Postal code" at bounding box center [343, 510] width 303 height 29
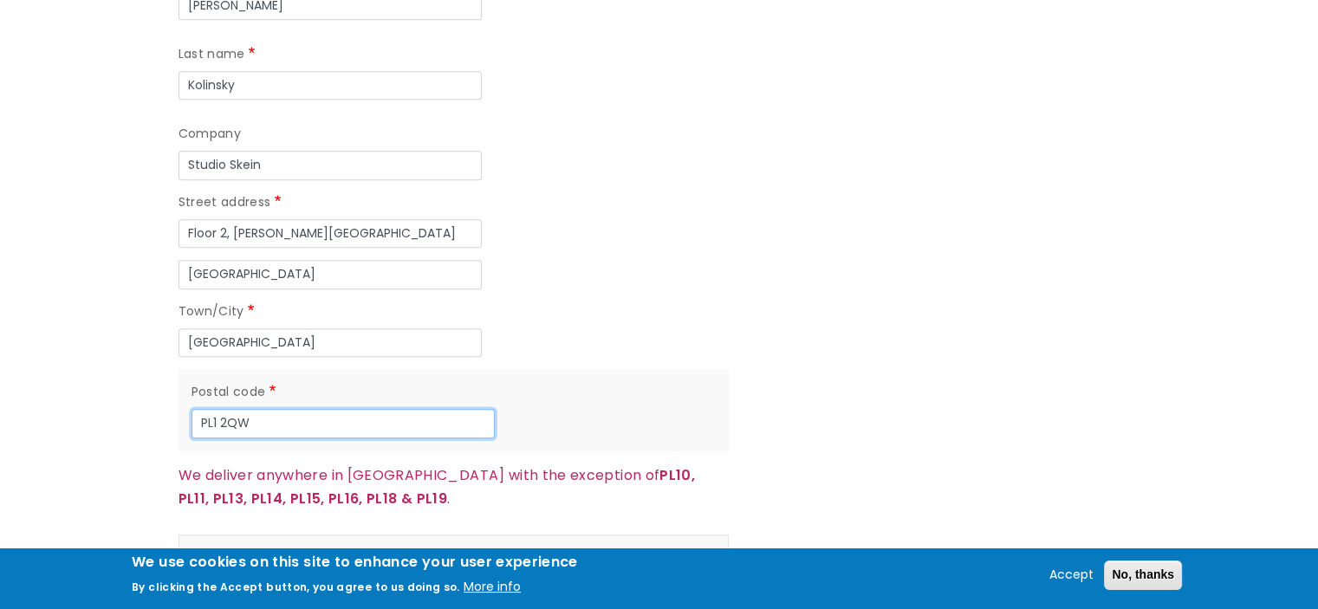
scroll to position [1560, 0]
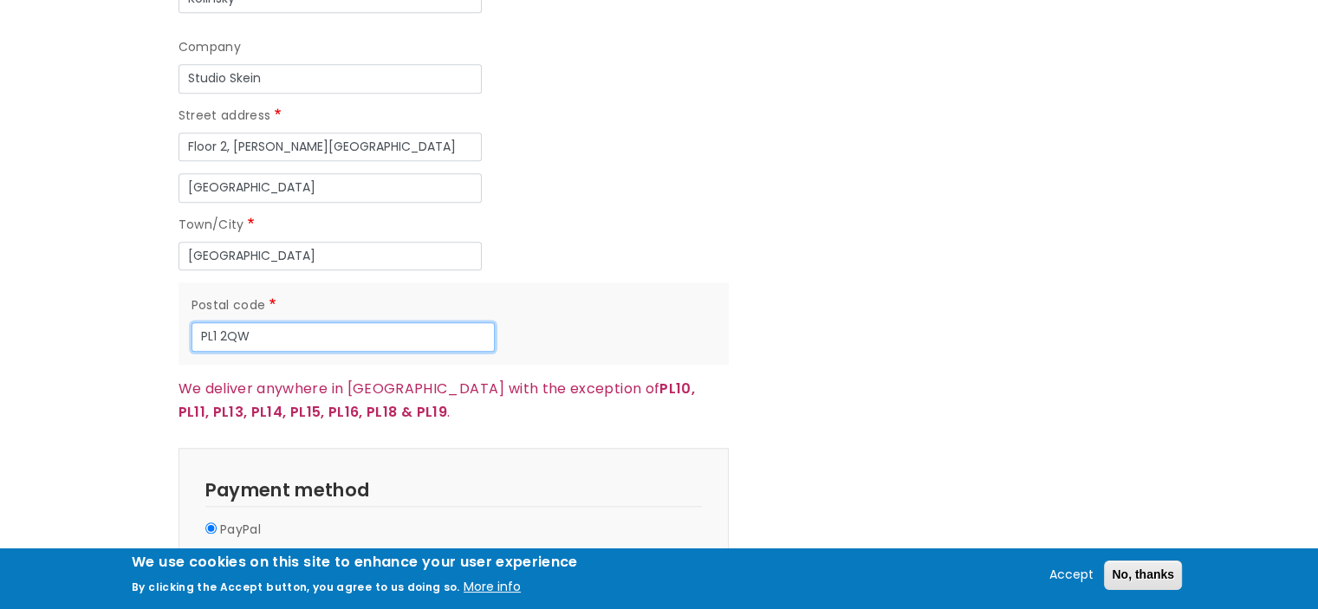
type input "PL1 2QW"
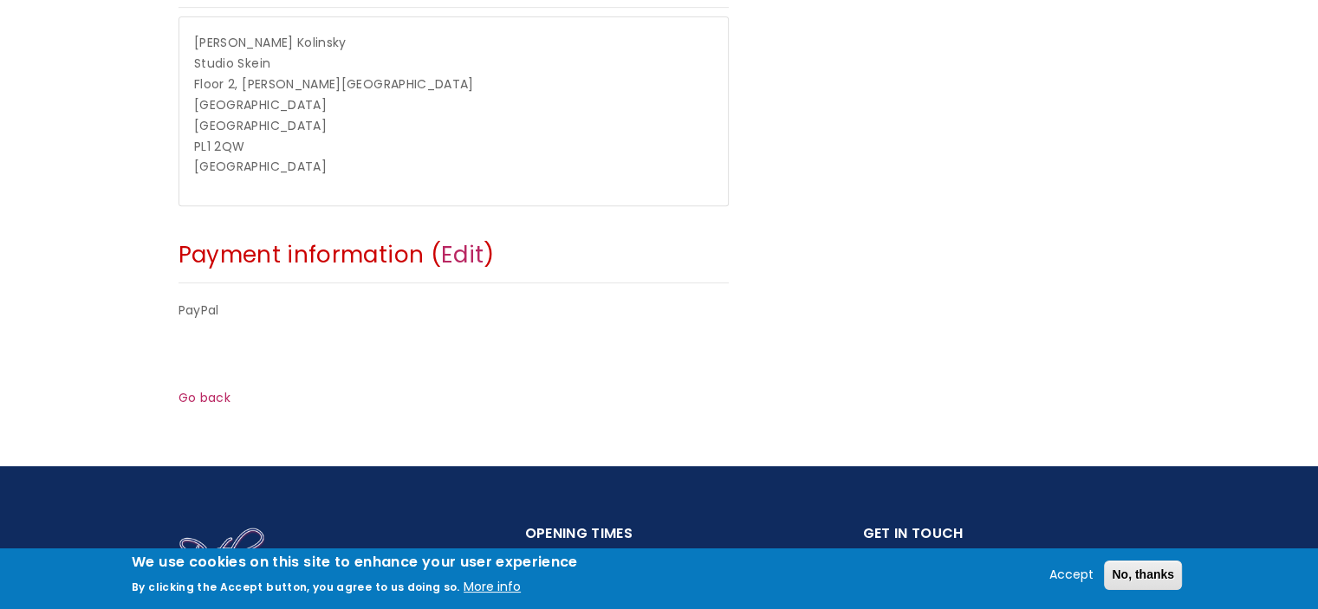
scroll to position [780, 0]
